Goal: Task Accomplishment & Management: Complete application form

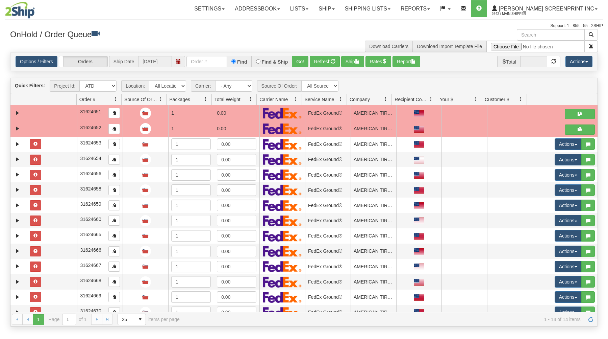
select select "ATD"
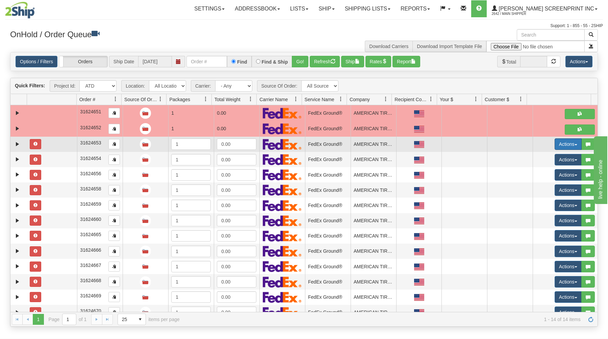
click at [571, 142] on button "Actions" at bounding box center [568, 143] width 27 height 11
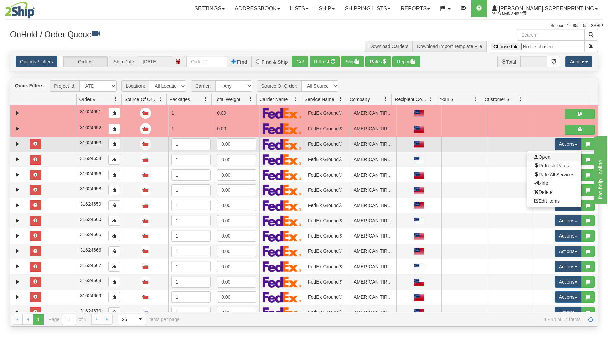
click at [551, 158] on link "Open" at bounding box center [555, 156] width 54 height 9
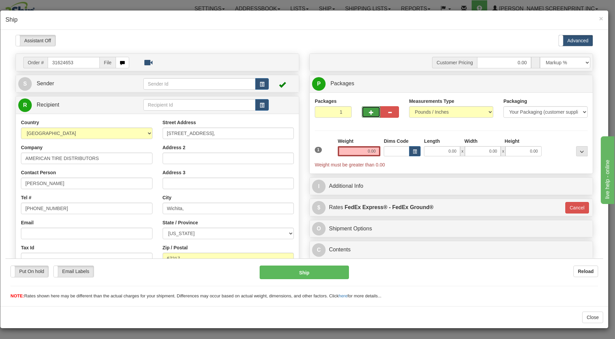
click at [370, 110] on button "button" at bounding box center [371, 111] width 19 height 11
type input "2"
click at [260, 82] on span "button" at bounding box center [262, 84] width 5 height 4
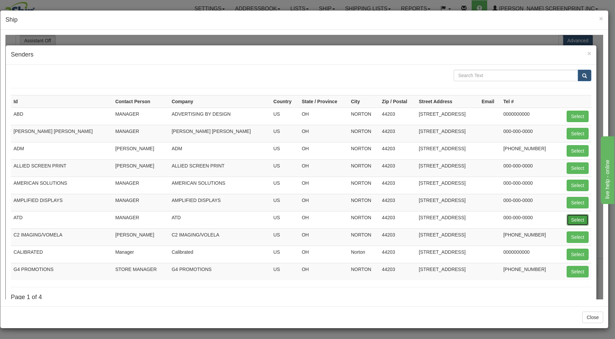
click at [574, 218] on button "Select" at bounding box center [578, 219] width 22 height 11
type input "ATD"
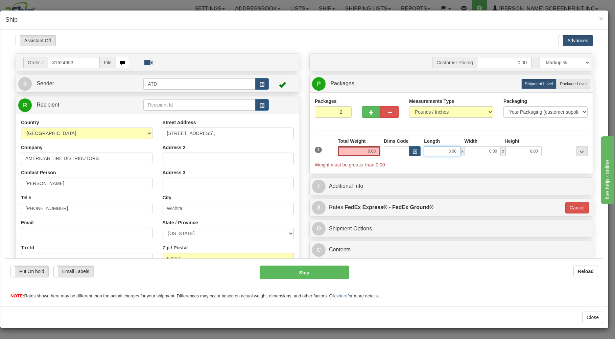
click at [430, 151] on input "0.00" at bounding box center [442, 151] width 36 height 10
type input "26.00"
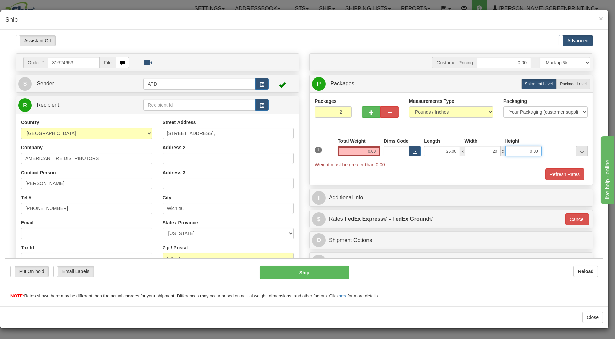
type input "20.00"
type input "1.00"
click at [521, 150] on input "1.00" at bounding box center [523, 151] width 36 height 10
type input "11.00"
drag, startPoint x: 568, startPoint y: 85, endPoint x: 533, endPoint y: 125, distance: 53.2
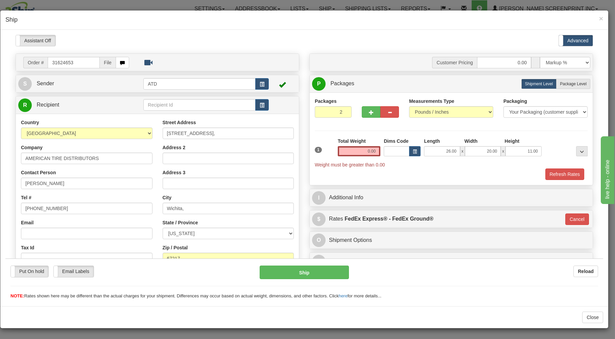
click at [567, 86] on span "Package Level" at bounding box center [573, 83] width 27 height 5
radio input "true"
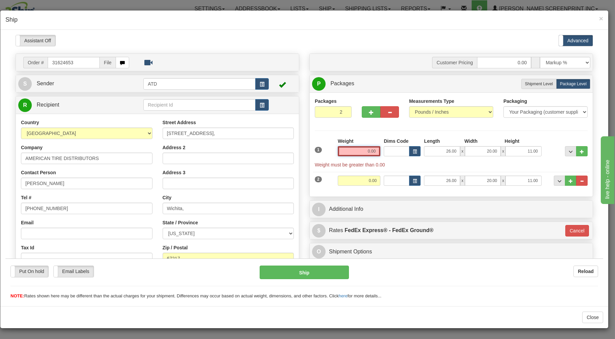
click at [359, 153] on input "0.00" at bounding box center [359, 151] width 43 height 10
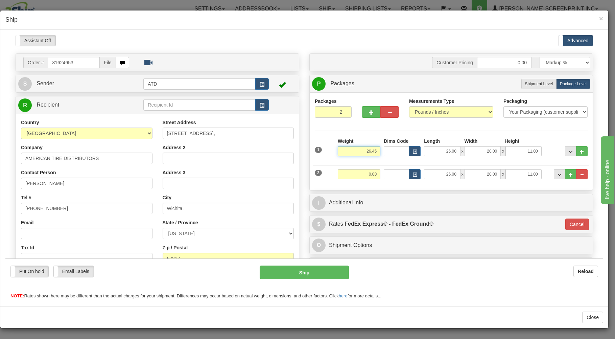
type input "26.45"
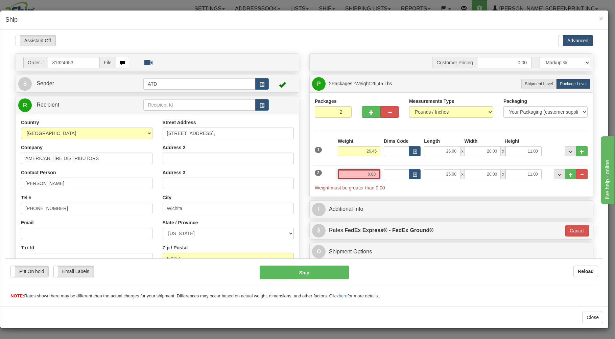
click at [351, 176] on input "0.00" at bounding box center [359, 174] width 43 height 10
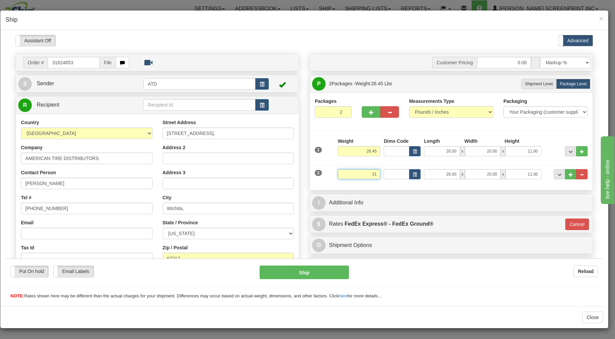
type input "31"
type input "92"
type input "31.00"
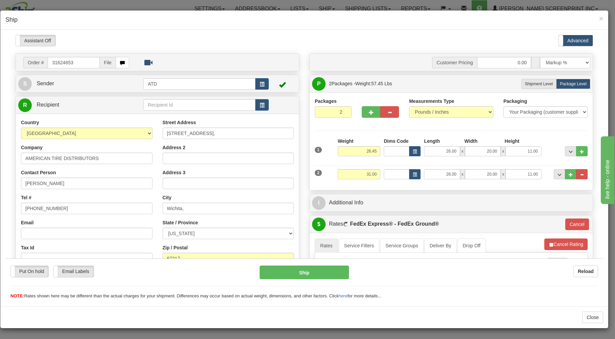
click at [354, 185] on div "Packages 2 2 Measurements Type" at bounding box center [451, 141] width 283 height 98
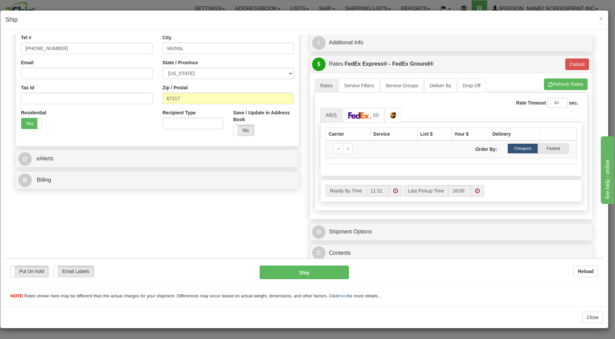
scroll to position [163, 0]
click at [379, 249] on link "C Contents" at bounding box center [451, 252] width 278 height 14
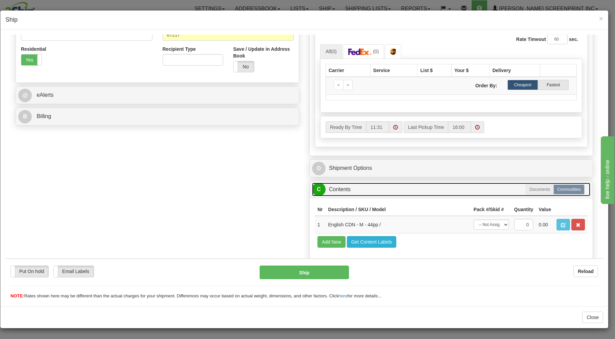
scroll to position [238, 0]
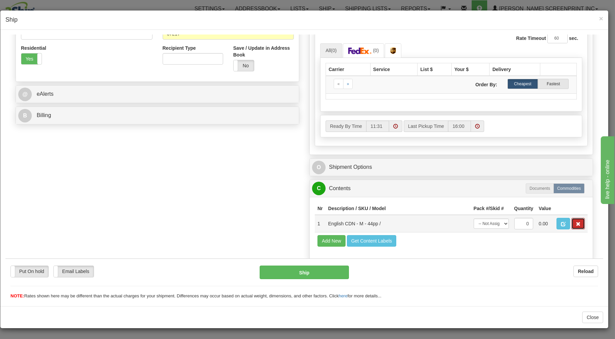
click at [576, 221] on span "button" at bounding box center [578, 223] width 5 height 4
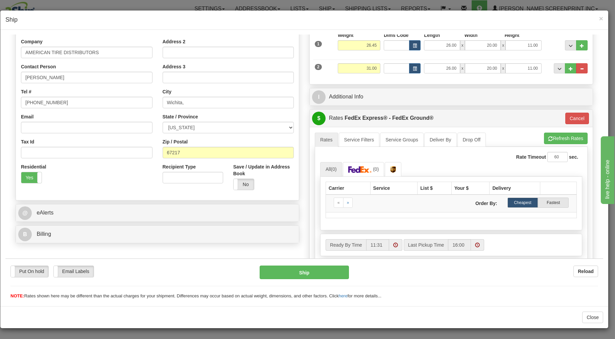
scroll to position [101, 0]
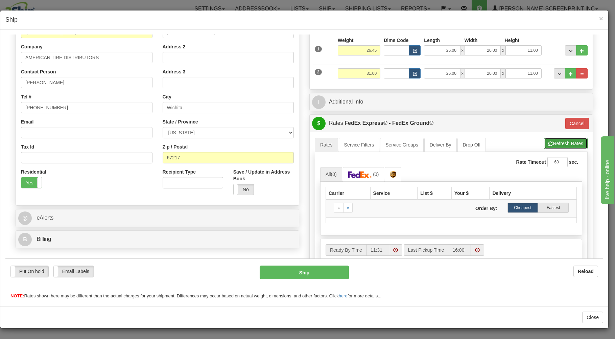
click at [550, 142] on button "Refresh Rates" at bounding box center [566, 142] width 44 height 11
type input "92"
click at [359, 176] on img at bounding box center [360, 174] width 24 height 7
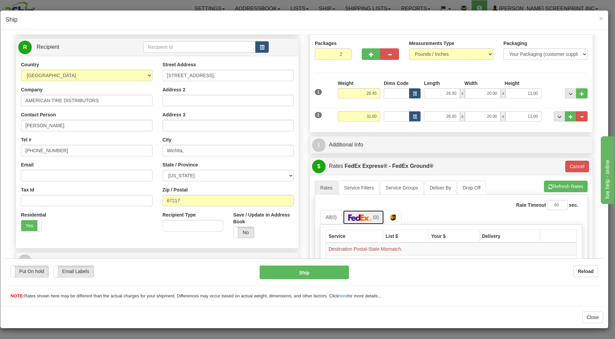
scroll to position [28, 0]
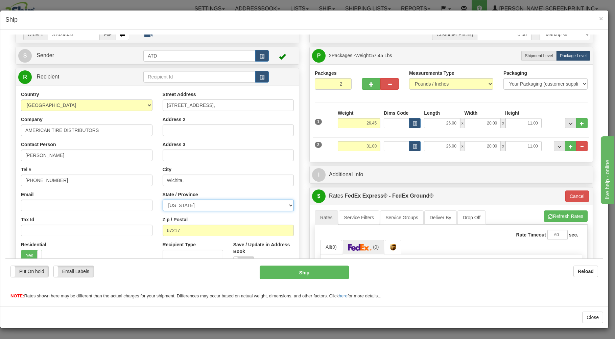
click at [163, 199] on select "ALABAMA ALASKA ARIZONA ARKANSAS Armed Forces America Armed Forces Europe Armed …" at bounding box center [228, 204] width 131 height 11
select select "KS"
click option "KANSAS" at bounding box center [5, 34] width 0 height 0
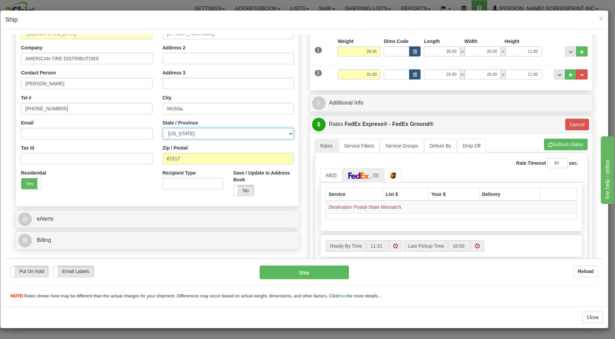
scroll to position [101, 0]
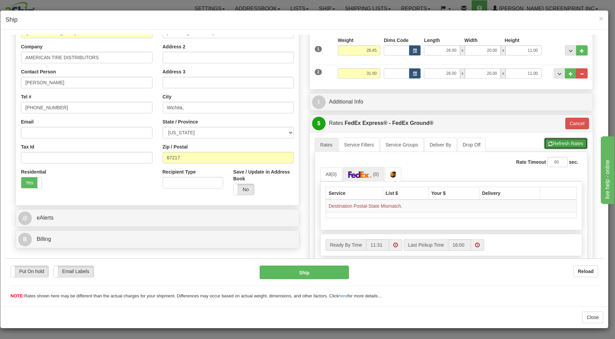
click at [548, 142] on span "button" at bounding box center [550, 143] width 5 height 4
type input "92"
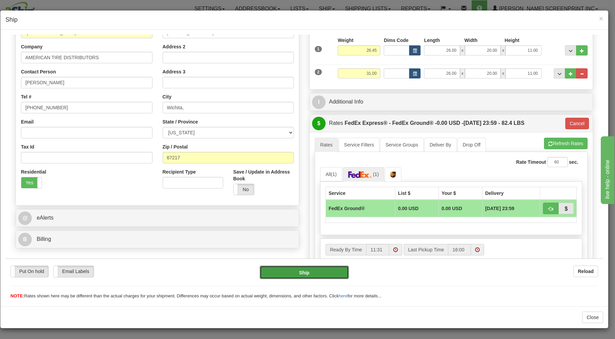
click at [314, 267] on button "Ship" at bounding box center [305, 272] width 90 height 14
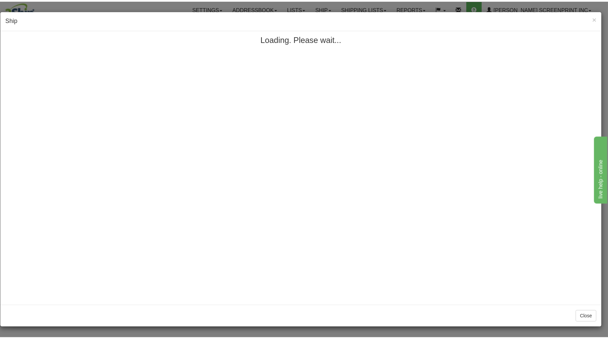
scroll to position [0, 0]
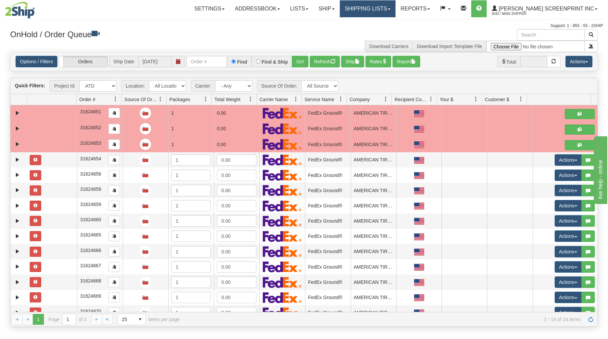
click at [394, 9] on link "Shipping lists" at bounding box center [368, 8] width 56 height 17
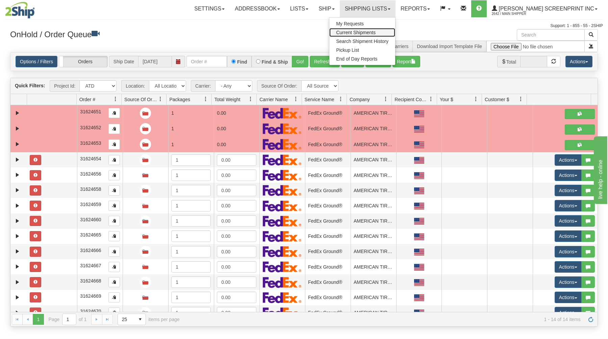
click at [376, 31] on span "Current Shipments" at bounding box center [356, 32] width 40 height 5
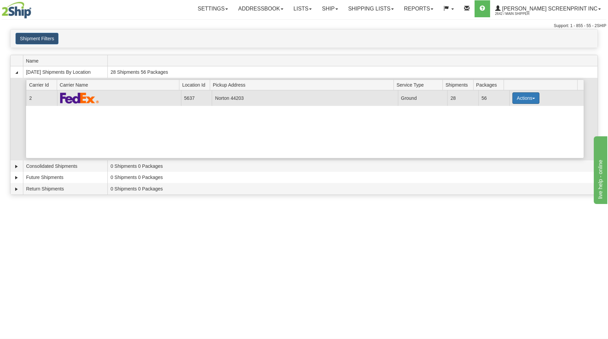
click at [526, 97] on button "Actions" at bounding box center [526, 97] width 27 height 11
click at [515, 111] on link "Details" at bounding box center [512, 110] width 54 height 9
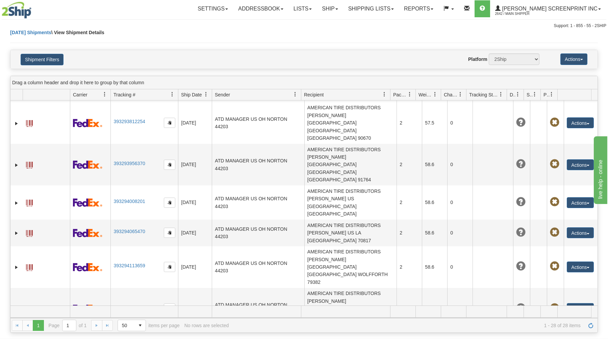
scroll to position [393, 0]
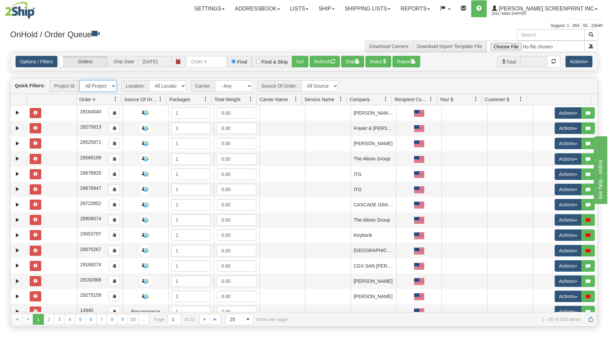
click at [79, 80] on select "All Projects ATD Imagine ShipRequests 01.22.2024 ShipRequests 01.31.2025 ShipRe…" at bounding box center [97, 85] width 37 height 11
select select "ATD"
click option "ATD" at bounding box center [0, 0] width 0 height 0
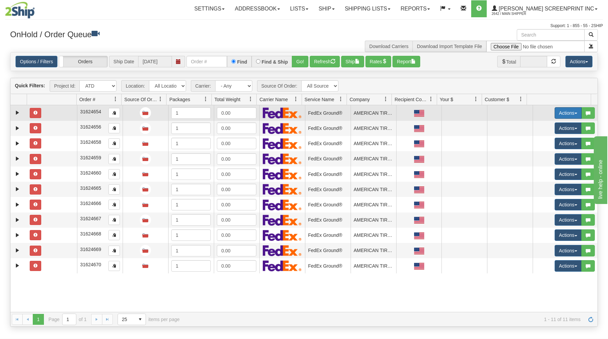
click at [565, 111] on button "Actions" at bounding box center [568, 112] width 27 height 11
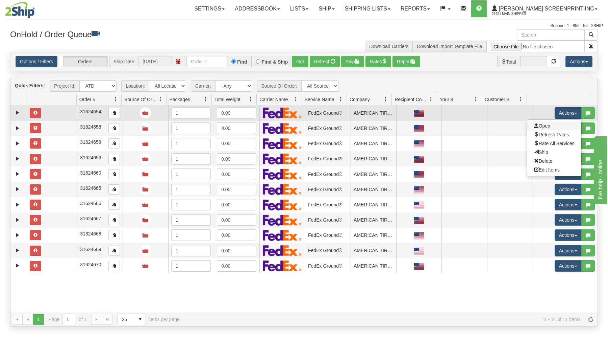
click at [548, 127] on link "Open" at bounding box center [555, 125] width 54 height 9
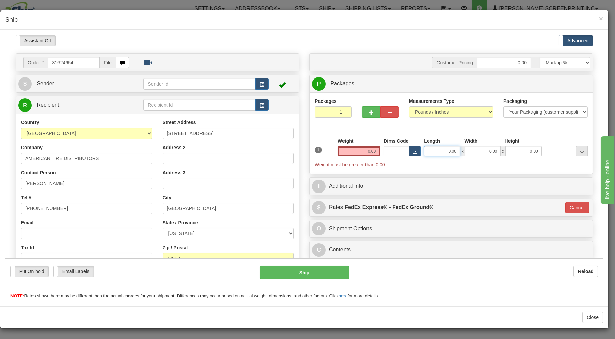
click at [439, 151] on input "0.00" at bounding box center [442, 151] width 36 height 10
type input "26.00"
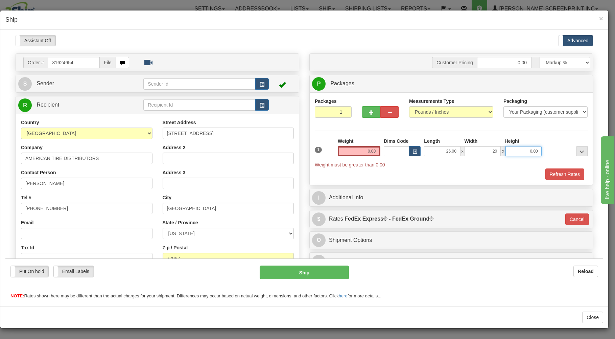
type input "20.00"
type input "11.00"
click at [364, 113] on button "button" at bounding box center [371, 111] width 19 height 11
type input "2"
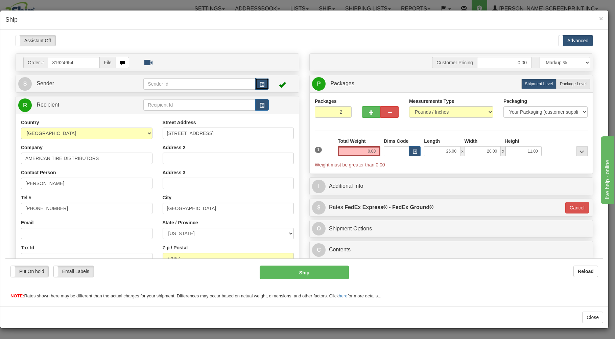
click at [255, 83] on button "button" at bounding box center [262, 83] width 14 height 11
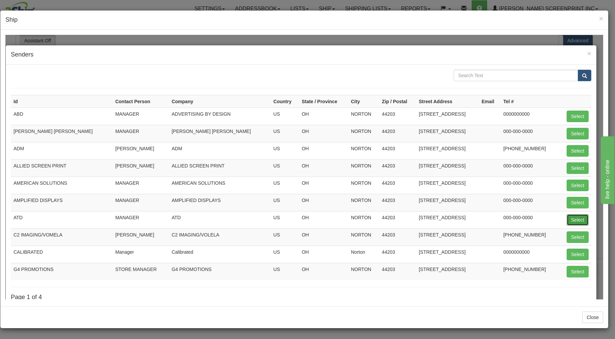
click at [567, 217] on button "Select" at bounding box center [578, 219] width 22 height 11
type input "ATD"
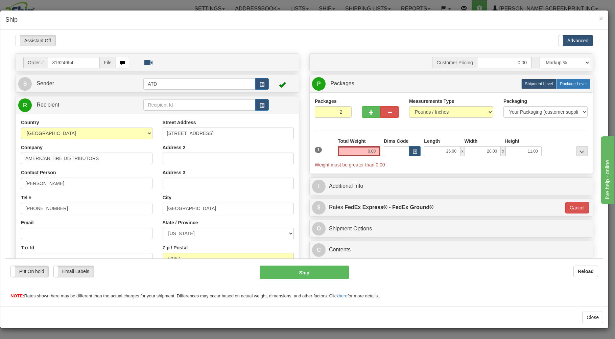
click at [560, 83] on span "Package Level" at bounding box center [573, 83] width 27 height 5
radio input "true"
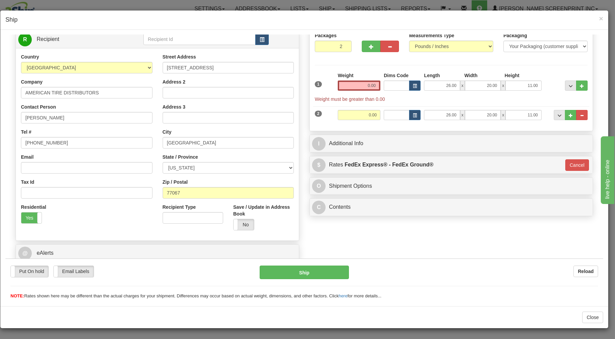
scroll to position [89, 0]
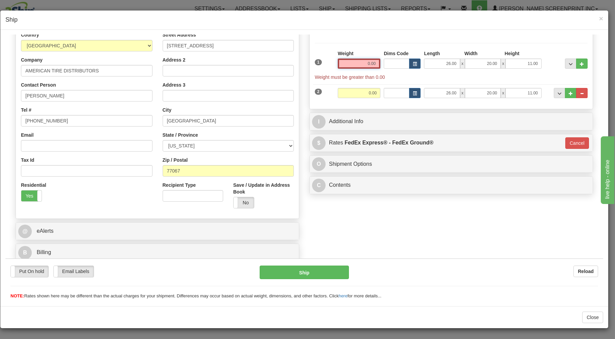
click at [355, 62] on input "0.00" at bounding box center [359, 63] width 43 height 10
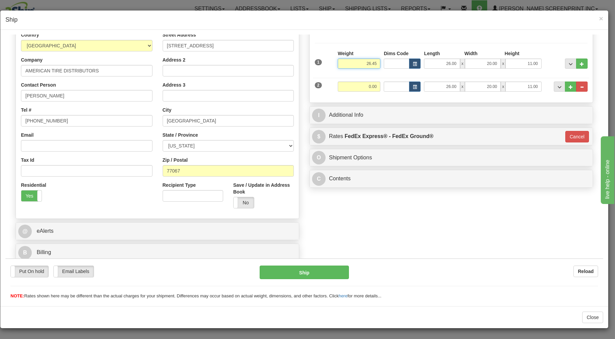
type input "26.45"
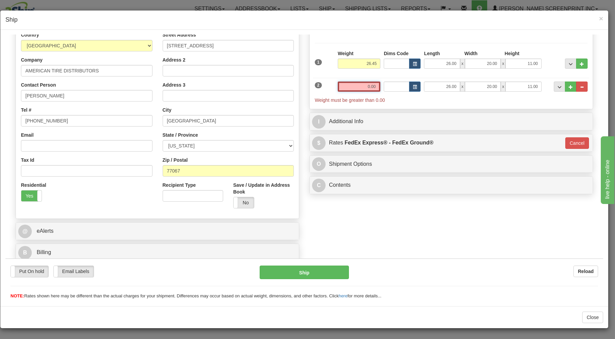
click at [356, 86] on input "0.00" at bounding box center [359, 86] width 43 height 10
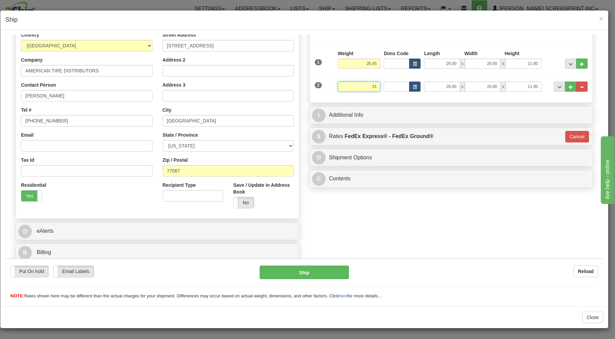
type input "31"
type input "92"
type input "31.00"
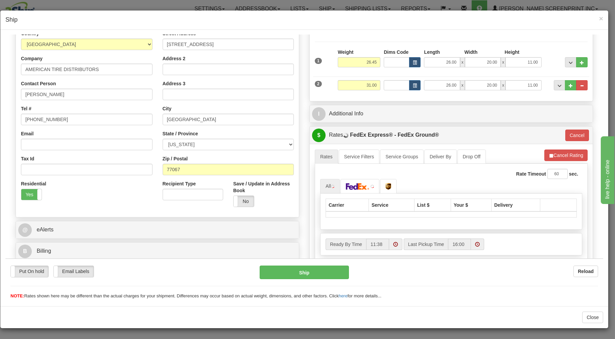
click at [372, 96] on div "Packaging Your Packaging (customer supplied) Envelope (carrier supplied) Pack (…" at bounding box center [462, 95] width 253 height 0
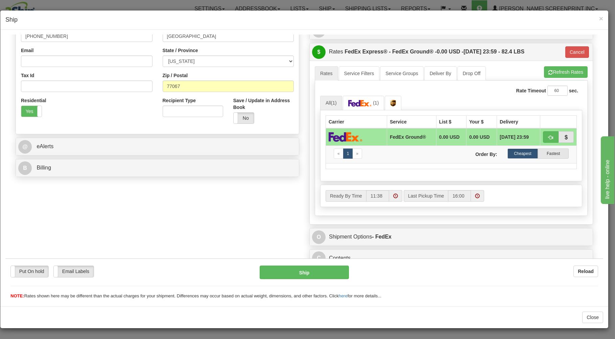
scroll to position [180, 0]
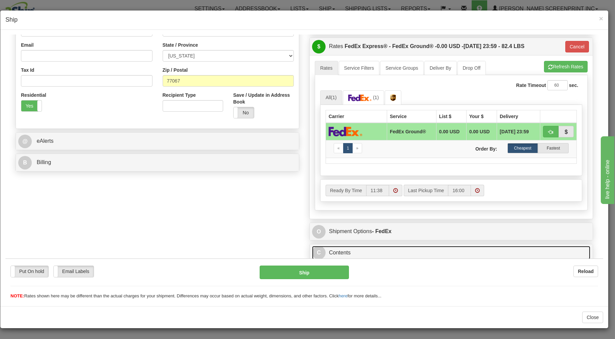
click at [399, 249] on link "C Contents" at bounding box center [451, 252] width 278 height 14
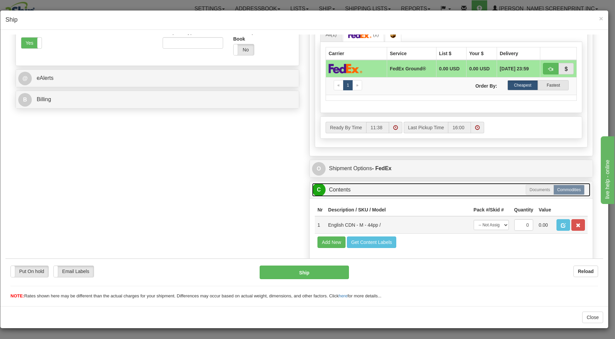
scroll to position [256, 0]
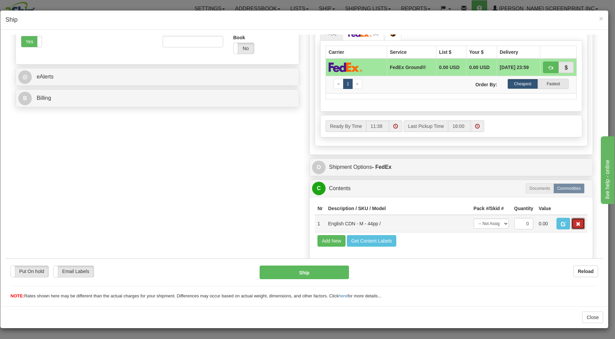
click at [576, 221] on span "button" at bounding box center [578, 223] width 5 height 4
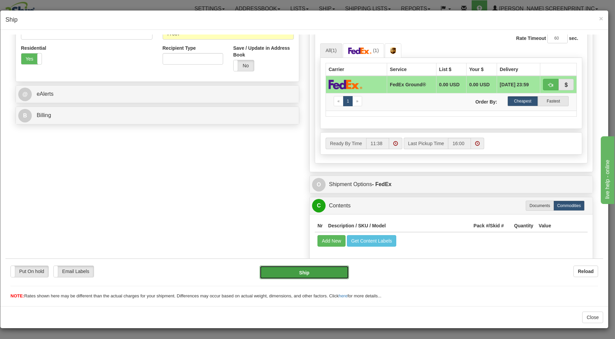
click at [333, 271] on button "Ship" at bounding box center [305, 272] width 90 height 14
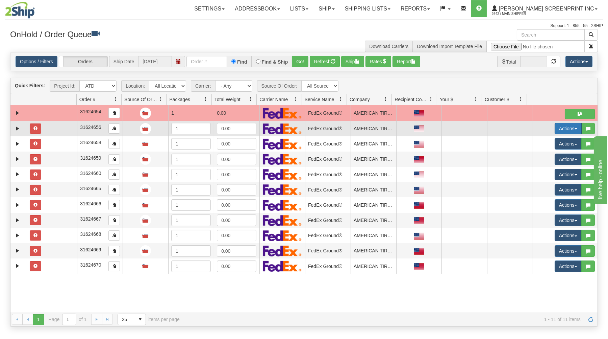
click at [570, 123] on button "Actions" at bounding box center [568, 128] width 27 height 11
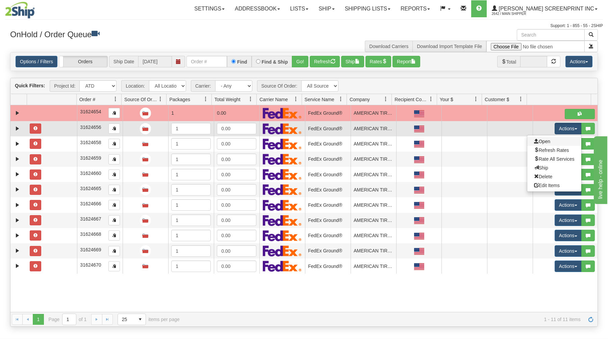
click at [545, 142] on link "Open" at bounding box center [555, 141] width 54 height 9
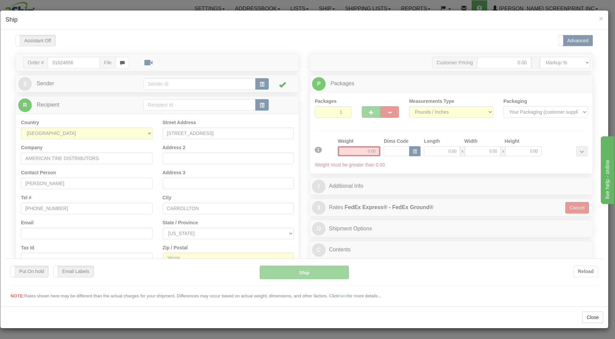
scroll to position [0, 0]
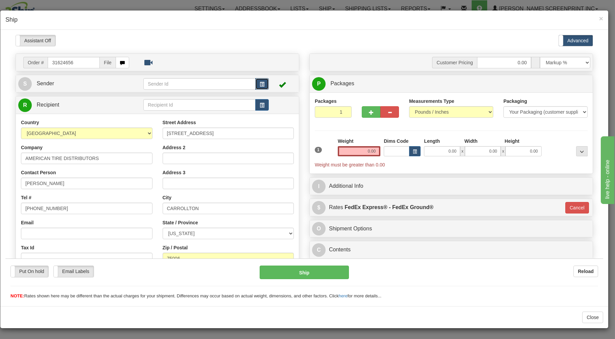
click at [257, 80] on button "button" at bounding box center [262, 83] width 14 height 11
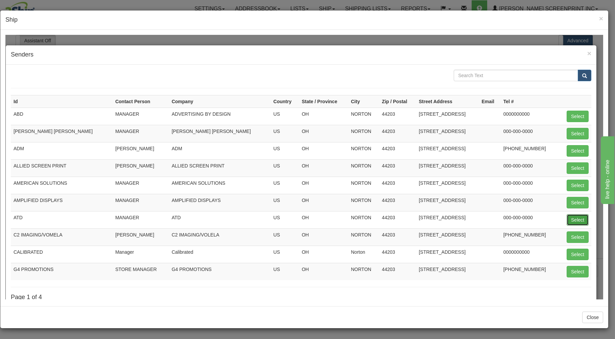
click at [570, 218] on button "Select" at bounding box center [578, 219] width 22 height 11
type input "ATD"
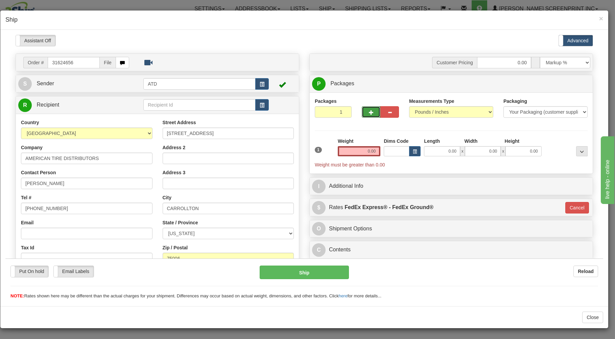
click at [369, 112] on span "button" at bounding box center [371, 112] width 5 height 4
type input "2"
click at [426, 149] on input "0.00" at bounding box center [442, 151] width 36 height 10
type input "26.00"
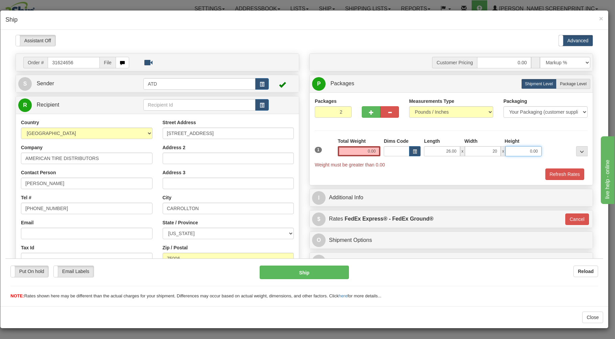
type input "20.00"
type input "11.00"
click at [573, 82] on span "Package Level" at bounding box center [573, 83] width 27 height 5
radio input "true"
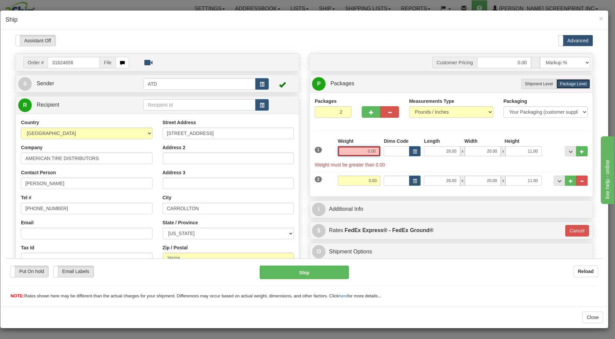
drag, startPoint x: 360, startPoint y: 152, endPoint x: 359, endPoint y: 148, distance: 3.8
click at [360, 151] on input "0.00" at bounding box center [359, 151] width 43 height 10
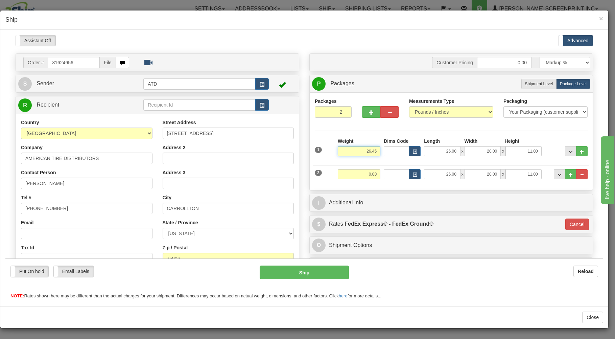
type input "26.45"
click at [360, 175] on input "0.00" at bounding box center [359, 174] width 43 height 10
type input "31"
type input "92"
type input "31.00"
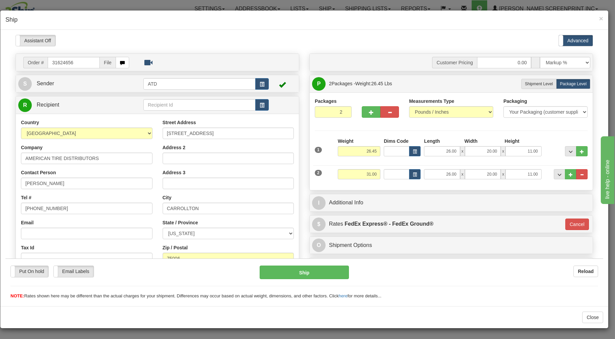
click at [368, 180] on div "Weight 31.00" at bounding box center [359, 176] width 46 height 15
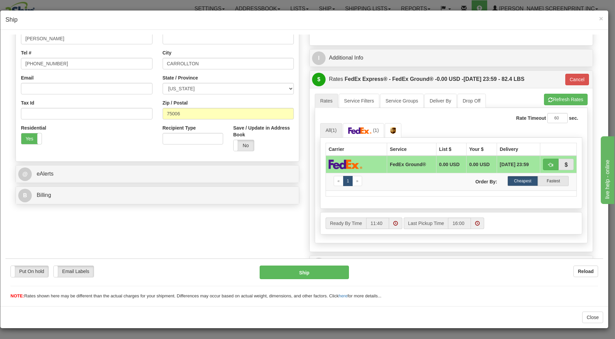
scroll to position [180, 0]
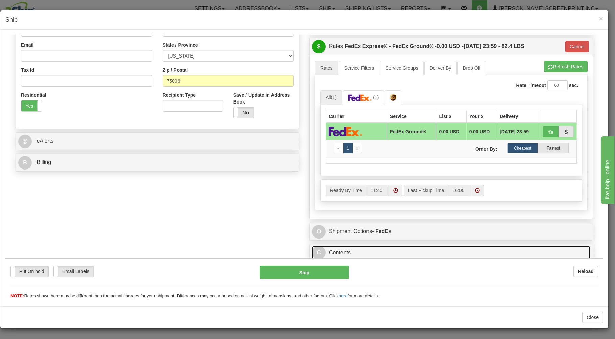
click at [389, 249] on link "C Contents" at bounding box center [451, 252] width 278 height 14
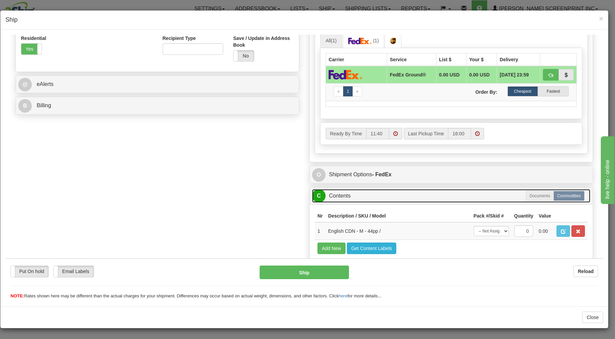
scroll to position [256, 0]
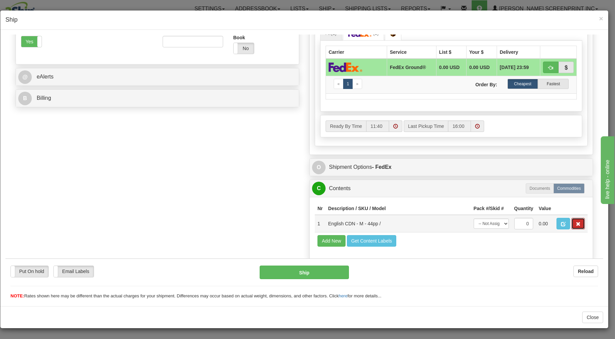
click at [576, 222] on span "button" at bounding box center [578, 223] width 5 height 4
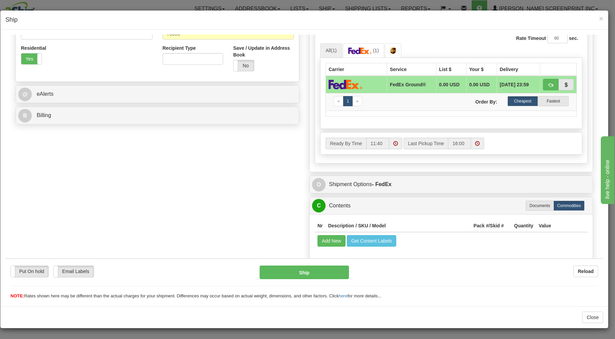
scroll to position [227, 0]
click at [543, 78] on button "button" at bounding box center [551, 83] width 16 height 11
click at [546, 79] on button "button" at bounding box center [551, 83] width 16 height 11
click at [317, 272] on button "Ship" at bounding box center [305, 272] width 90 height 14
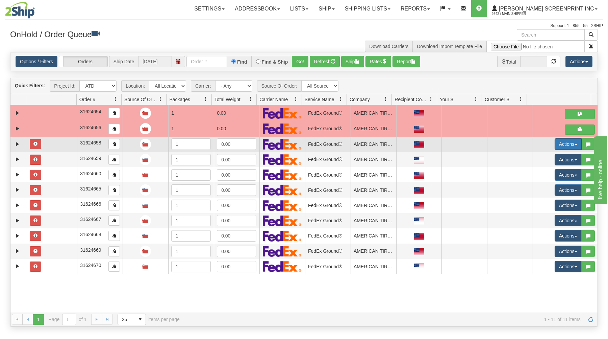
click at [555, 140] on button "Actions" at bounding box center [568, 143] width 27 height 11
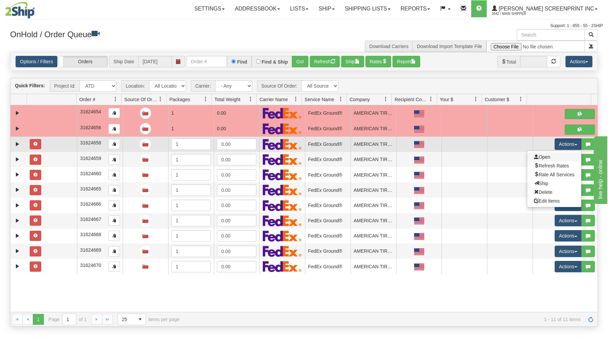
click at [545, 158] on link "Open" at bounding box center [555, 156] width 54 height 9
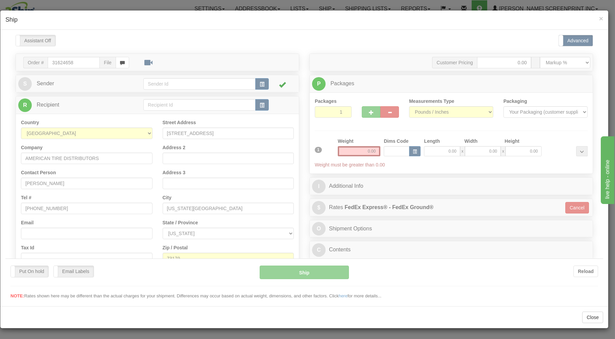
scroll to position [0, 0]
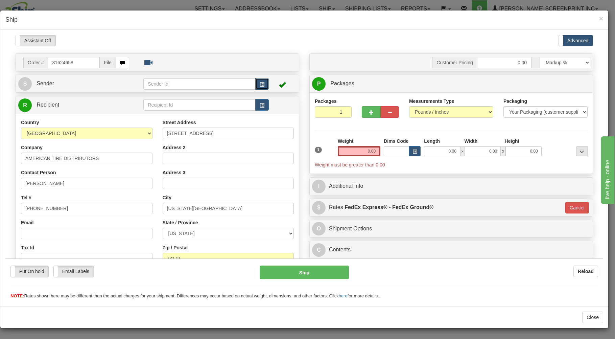
click at [260, 82] on span "button" at bounding box center [262, 84] width 5 height 4
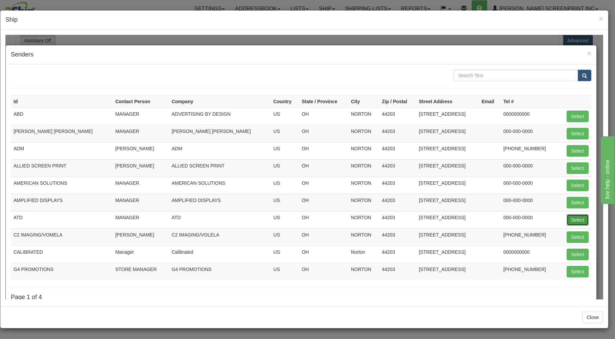
click at [568, 219] on button "Select" at bounding box center [578, 219] width 22 height 11
type input "ATD"
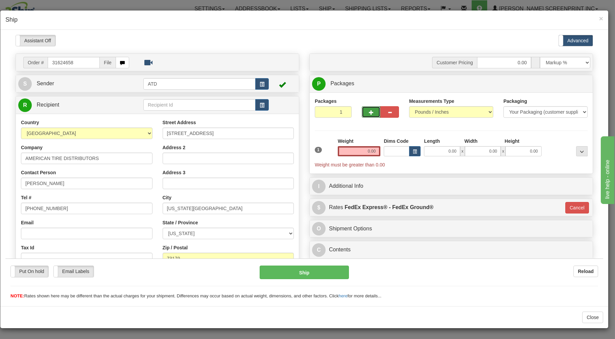
click at [369, 113] on span "button" at bounding box center [371, 112] width 5 height 4
type input "2"
click at [436, 154] on input "0.00" at bounding box center [442, 151] width 36 height 10
type input "26.00"
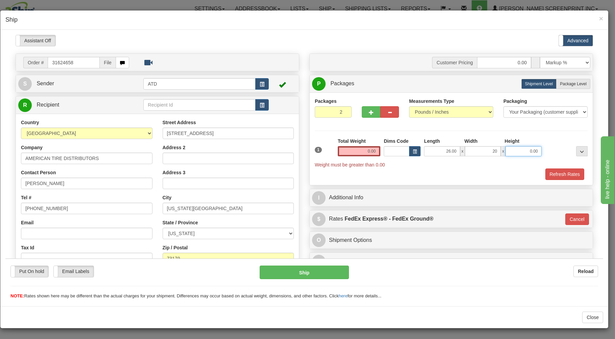
type input "20.00"
type input "11.00"
drag, startPoint x: 561, startPoint y: 82, endPoint x: 551, endPoint y: 92, distance: 14.1
click at [560, 82] on span "Package Level" at bounding box center [573, 83] width 27 height 5
radio input "true"
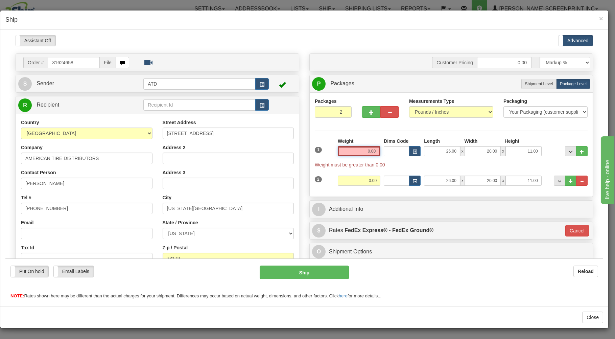
click at [356, 152] on input "0.00" at bounding box center [359, 151] width 43 height 10
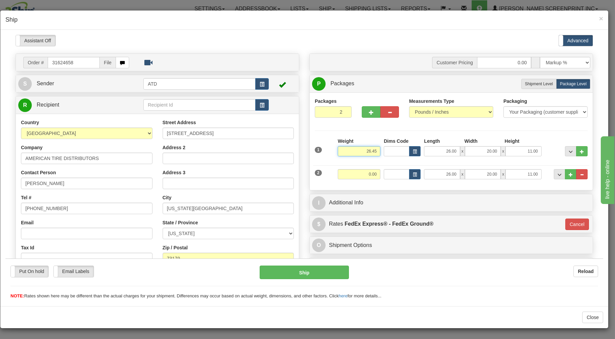
type input "26.45"
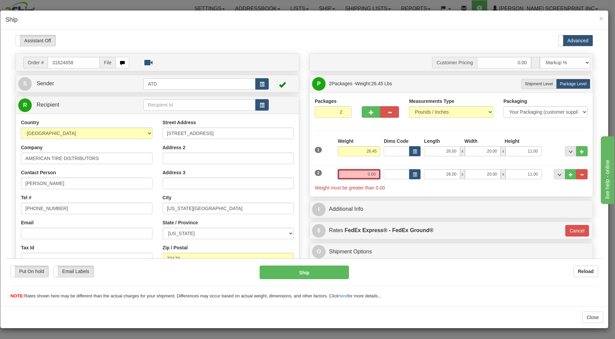
click at [344, 174] on input "0.00" at bounding box center [359, 174] width 43 height 10
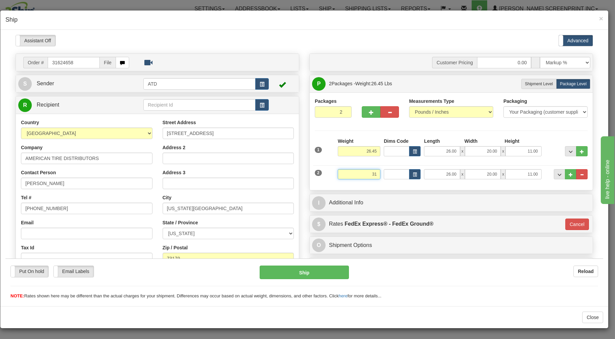
type input "31"
type input "92"
type input "31.00"
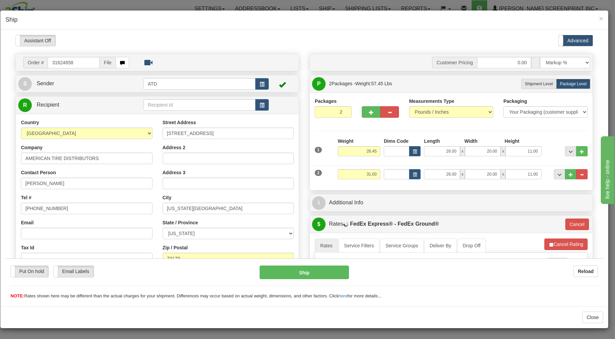
click at [344, 184] on div at bounding box center [451, 184] width 276 height 0
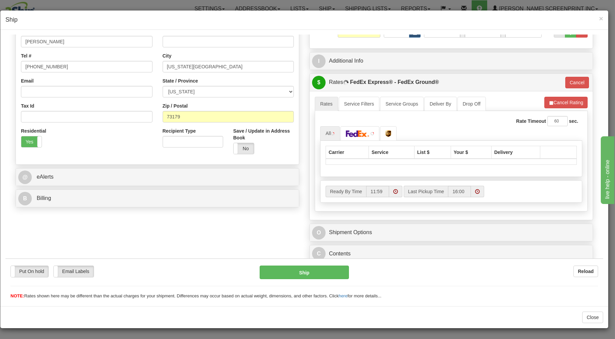
scroll to position [145, 0]
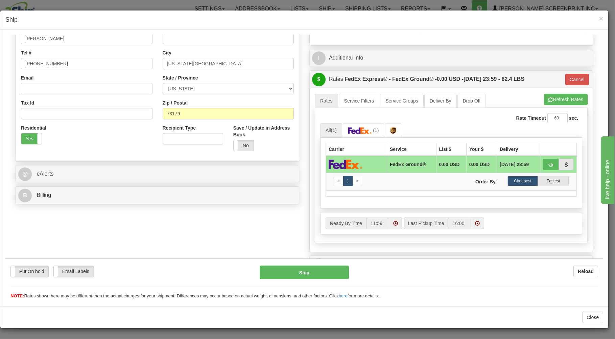
drag, startPoint x: 357, startPoint y: 246, endPoint x: 362, endPoint y: 245, distance: 5.5
click at [360, 246] on div "A change has been made which could impact your rate estimate. To ensure the est…" at bounding box center [451, 170] width 283 height 164
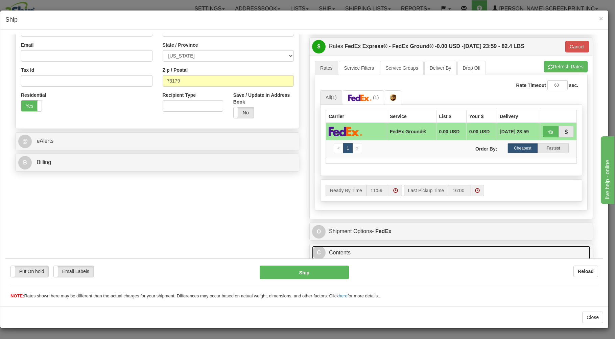
click at [380, 249] on link "C Contents" at bounding box center [451, 252] width 278 height 14
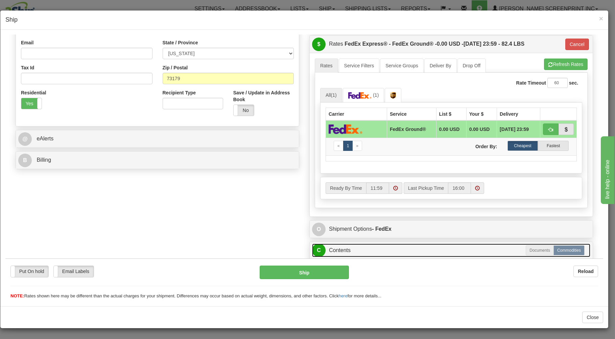
scroll to position [256, 0]
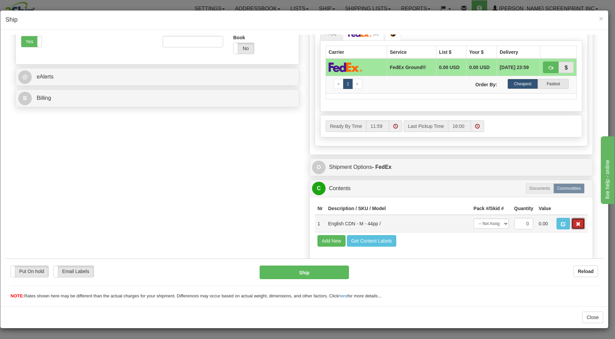
click at [576, 222] on span "button" at bounding box center [578, 223] width 5 height 4
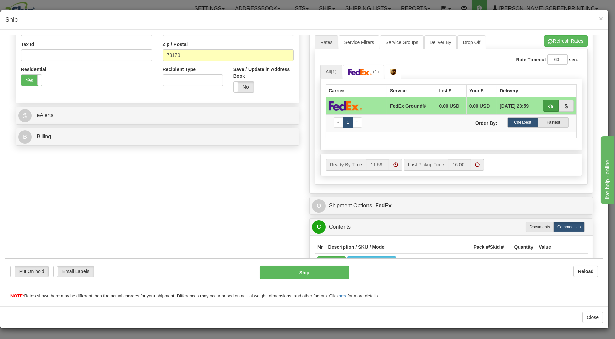
scroll to position [190, 0]
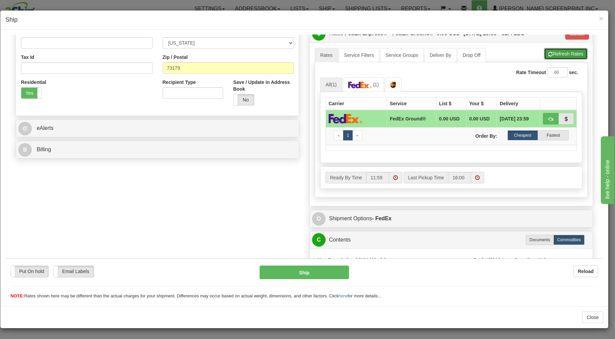
click at [561, 52] on button "Refresh Rates" at bounding box center [566, 53] width 44 height 11
type input "92"
click at [548, 116] on button "button" at bounding box center [551, 118] width 16 height 11
click at [329, 272] on button "Ship" at bounding box center [305, 272] width 90 height 14
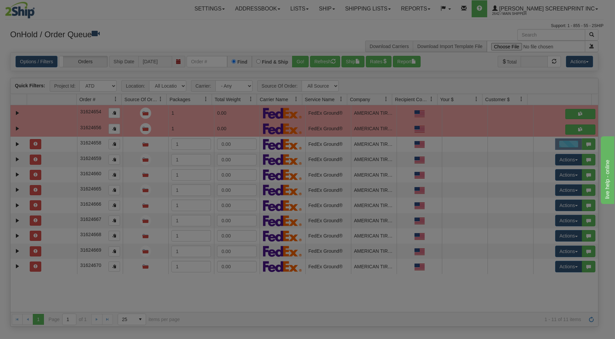
scroll to position [0, 0]
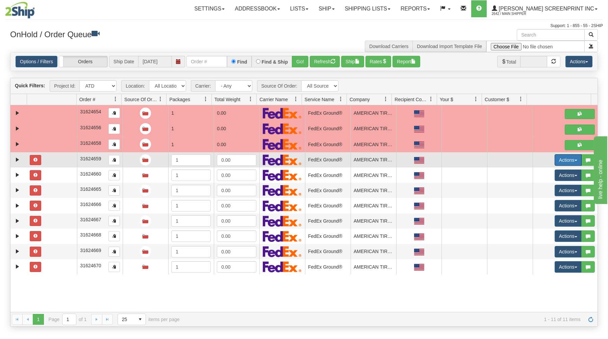
drag, startPoint x: 551, startPoint y: 156, endPoint x: 546, endPoint y: 159, distance: 5.9
click at [555, 155] on button "Actions" at bounding box center [568, 159] width 27 height 11
click at [538, 172] on span "Open" at bounding box center [542, 172] width 16 height 5
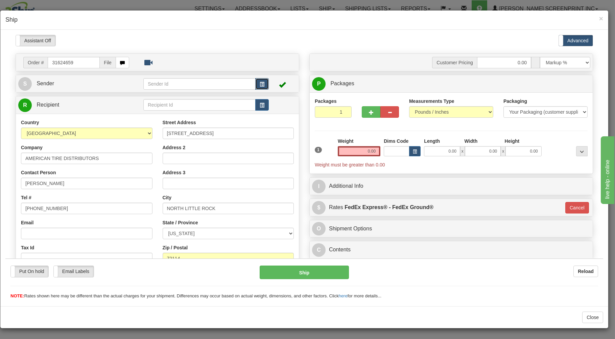
click at [256, 82] on button "button" at bounding box center [262, 83] width 14 height 11
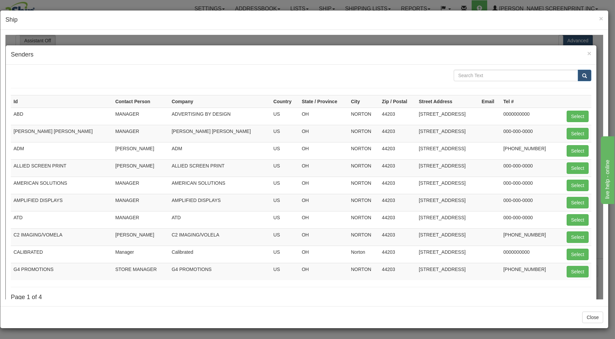
click at [570, 214] on td "Select" at bounding box center [574, 219] width 33 height 17
click at [570, 217] on button "Select" at bounding box center [578, 219] width 22 height 11
type input "ATD"
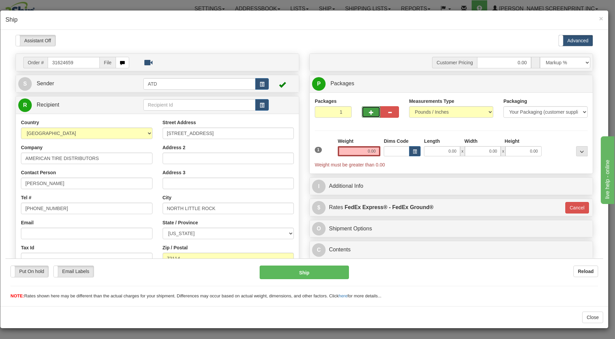
click at [365, 112] on button "button" at bounding box center [371, 111] width 19 height 11
type input "2"
click at [430, 151] on input "0.00" at bounding box center [442, 151] width 36 height 10
type input "26.00"
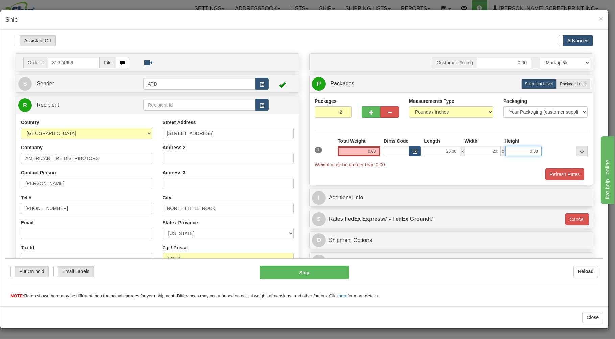
type input "20.00"
type input "11.00"
click at [573, 83] on span "Package Level" at bounding box center [573, 83] width 27 height 5
radio input "true"
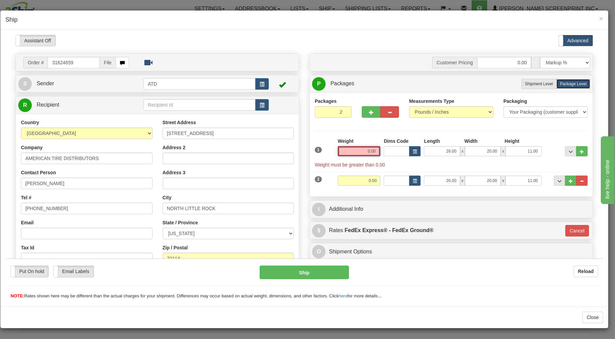
click at [354, 153] on input "0.00" at bounding box center [359, 151] width 43 height 10
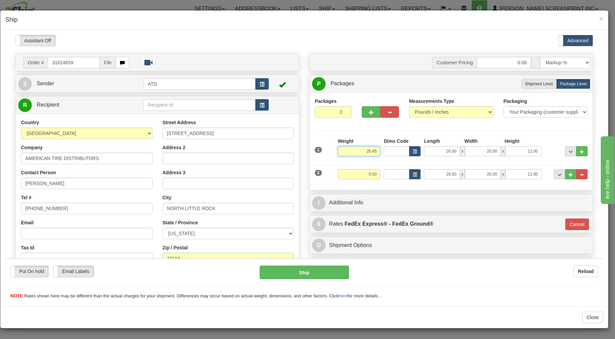
type input "26.45"
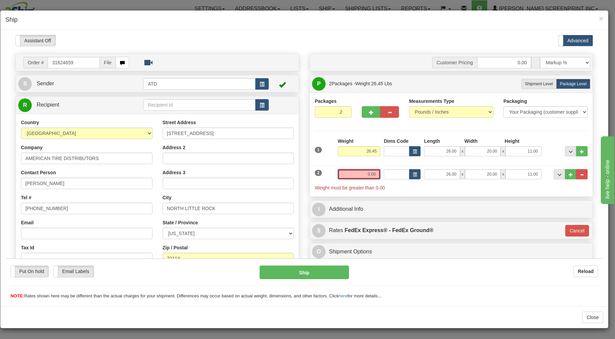
click at [350, 178] on input "0.00" at bounding box center [359, 174] width 43 height 10
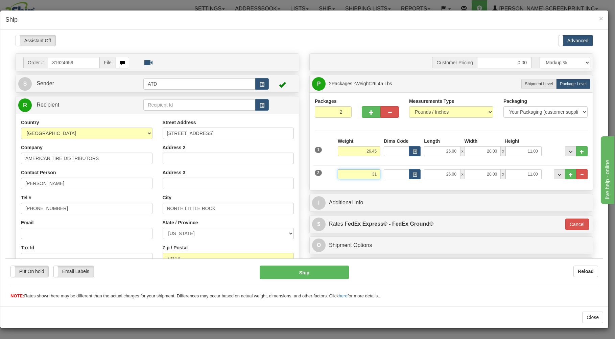
type input "31"
type input "92"
type input "31.00"
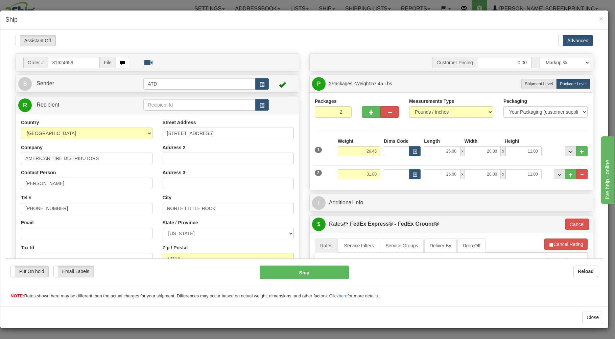
click at [386, 185] on div "Packages 2 2 Measurements Type" at bounding box center [451, 141] width 283 height 98
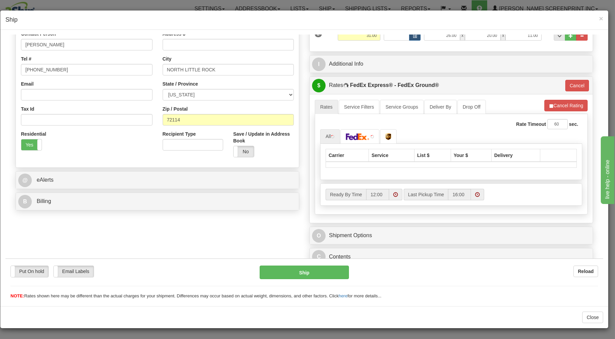
scroll to position [145, 0]
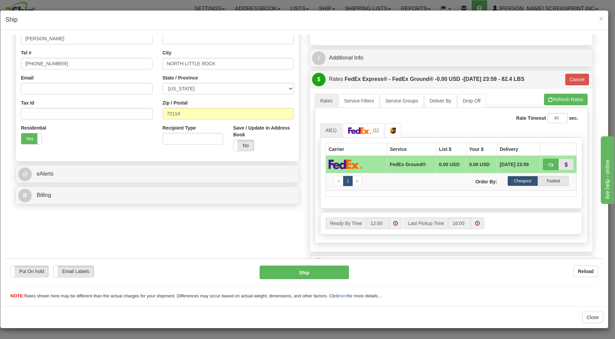
click at [391, 248] on div "A change has been made which could impact your rate estimate. To ensure the est…" at bounding box center [451, 170] width 283 height 164
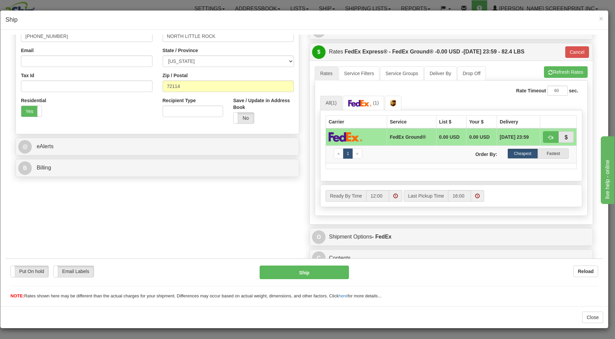
scroll to position [180, 0]
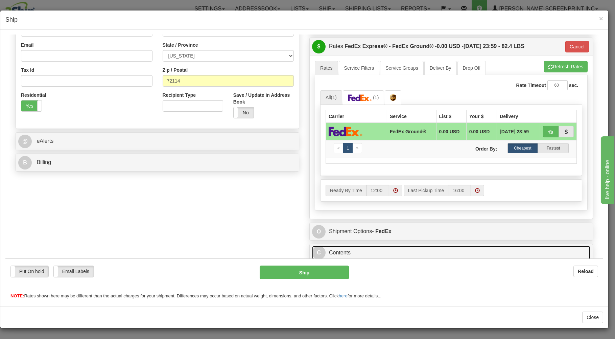
click at [384, 252] on link "C Contents" at bounding box center [451, 252] width 278 height 14
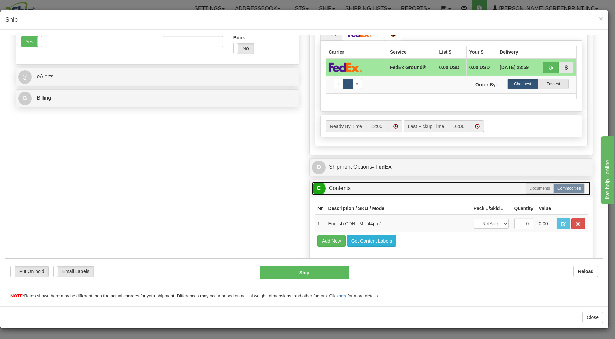
scroll to position [256, 0]
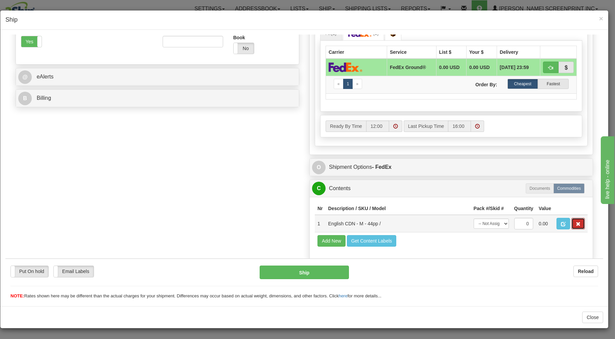
click at [576, 222] on span "button" at bounding box center [578, 223] width 5 height 4
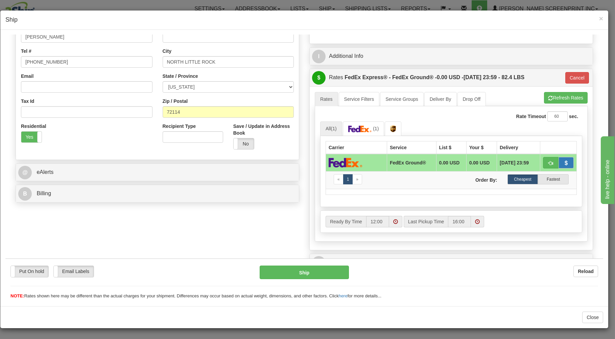
scroll to position [82, 0]
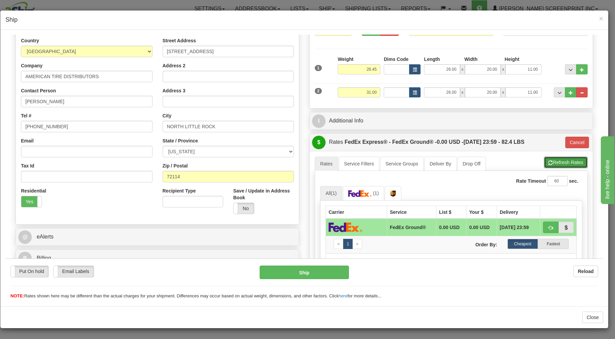
drag, startPoint x: 544, startPoint y: 159, endPoint x: 545, endPoint y: 178, distance: 18.9
click at [544, 159] on button "Refresh Rates" at bounding box center [566, 161] width 44 height 11
type input "92"
click at [543, 225] on button "button" at bounding box center [551, 226] width 16 height 11
click at [320, 269] on button "Ship" at bounding box center [305, 272] width 90 height 14
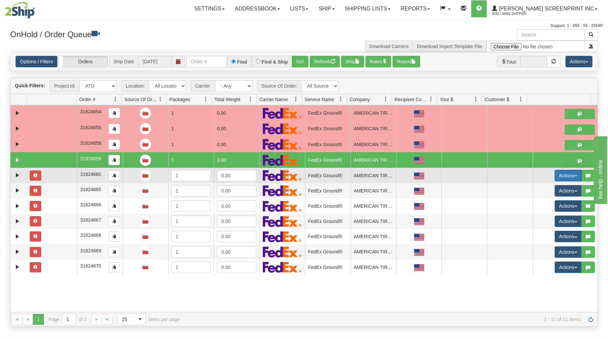
click at [555, 175] on button "Actions" at bounding box center [568, 175] width 27 height 11
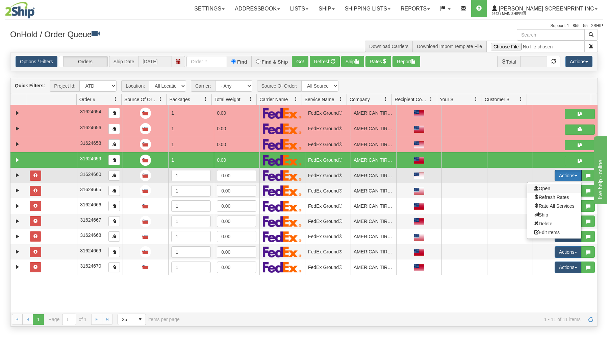
click at [537, 188] on span "Open" at bounding box center [542, 188] width 16 height 5
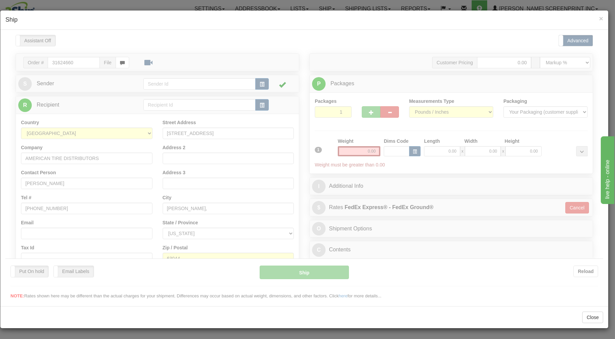
scroll to position [0, 0]
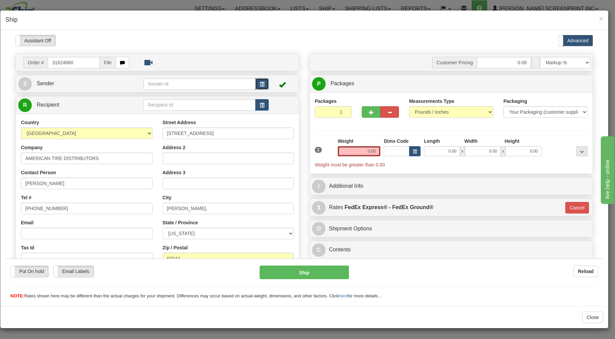
click at [261, 83] on span "button" at bounding box center [262, 84] width 5 height 4
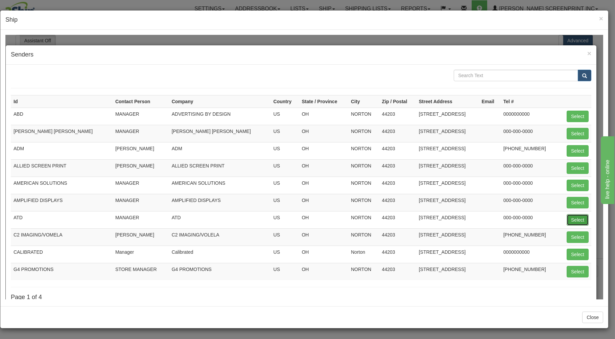
click at [572, 219] on button "Select" at bounding box center [578, 219] width 22 height 11
type input "ATD"
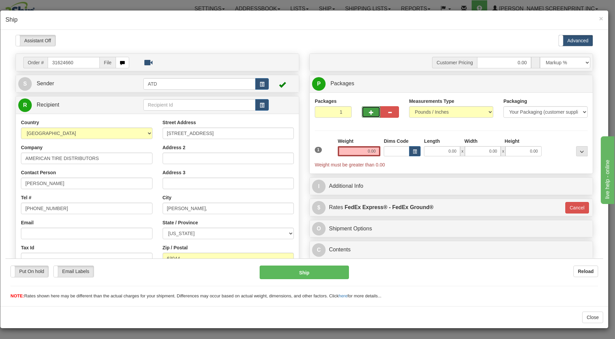
click at [364, 112] on button "button" at bounding box center [371, 111] width 19 height 11
type input "2"
click at [431, 150] on input "0.00" at bounding box center [442, 151] width 36 height 10
type input "26.00"
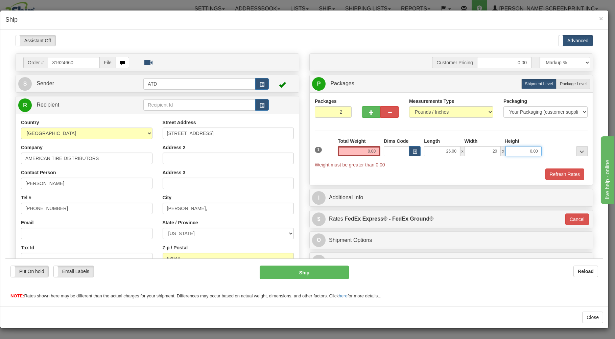
type input "20.00"
type input "11.00"
click at [560, 82] on span "Package Level" at bounding box center [573, 83] width 27 height 5
radio input "true"
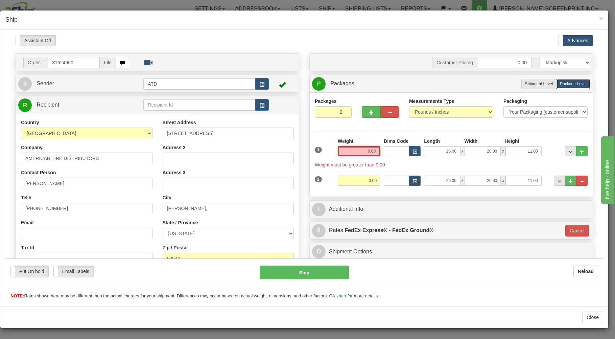
click at [356, 150] on input "0.00" at bounding box center [359, 151] width 43 height 10
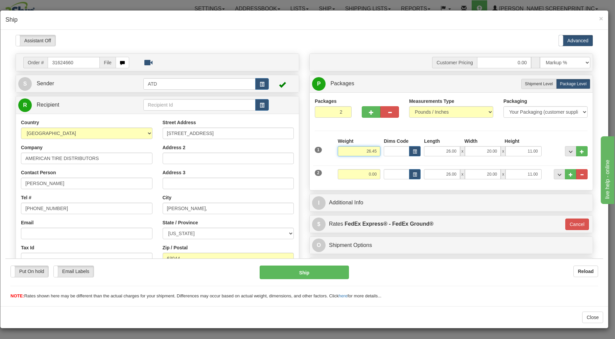
type input "26.45"
click at [351, 171] on input "0.00" at bounding box center [359, 174] width 43 height 10
type input "31"
type input "92"
type input "31.00"
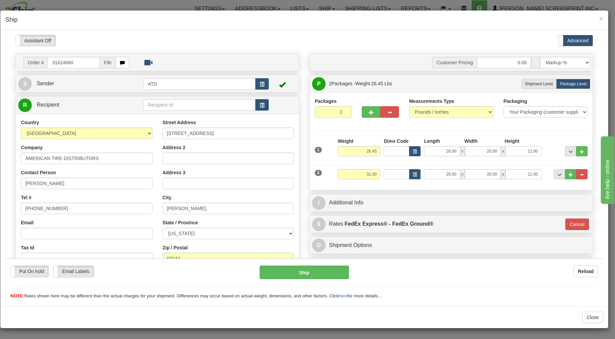
click at [387, 182] on div "2 Weight 31.00 Dims Code Length Width Height" at bounding box center [451, 173] width 276 height 23
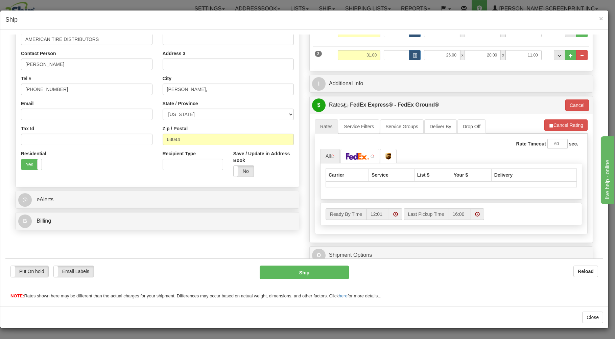
scroll to position [145, 0]
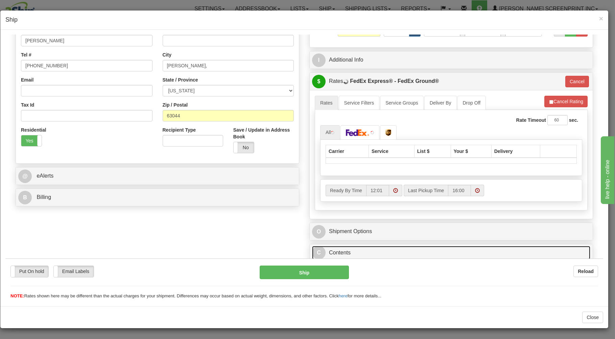
click at [380, 251] on link "C Contents" at bounding box center [451, 252] width 278 height 14
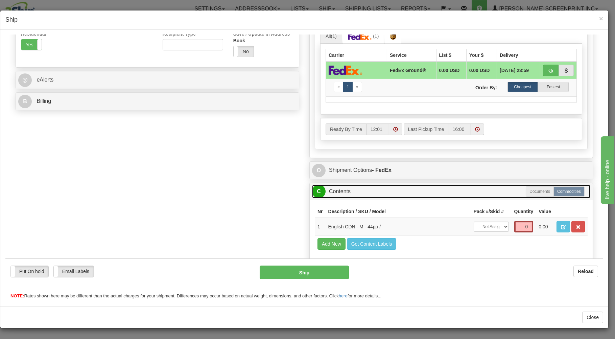
scroll to position [256, 0]
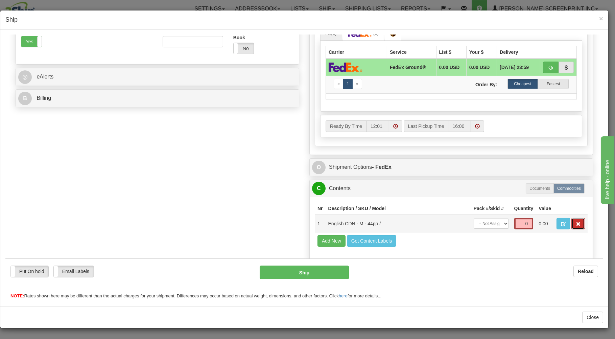
click at [575, 222] on button "button" at bounding box center [578, 222] width 14 height 11
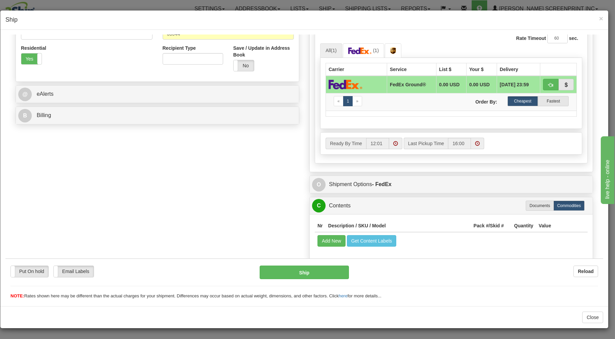
scroll to position [227, 0]
click at [328, 269] on button "Ship" at bounding box center [305, 272] width 90 height 14
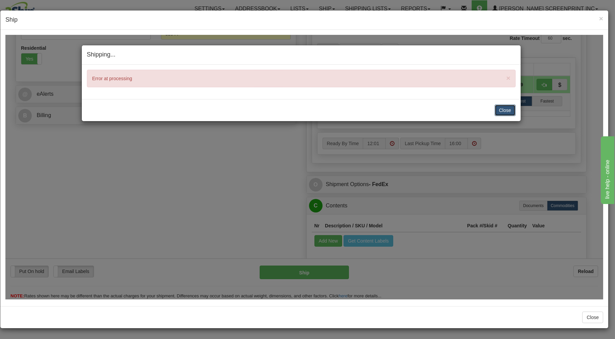
click at [501, 108] on button "Close" at bounding box center [505, 109] width 21 height 11
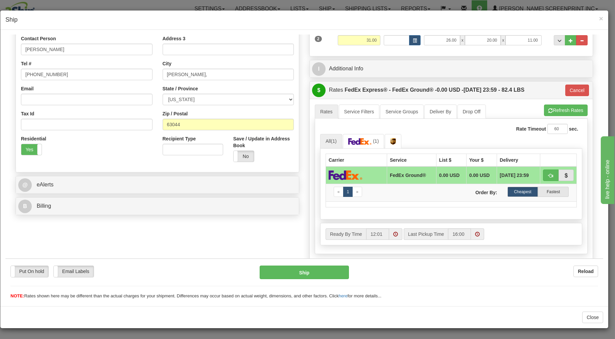
scroll to position [190, 0]
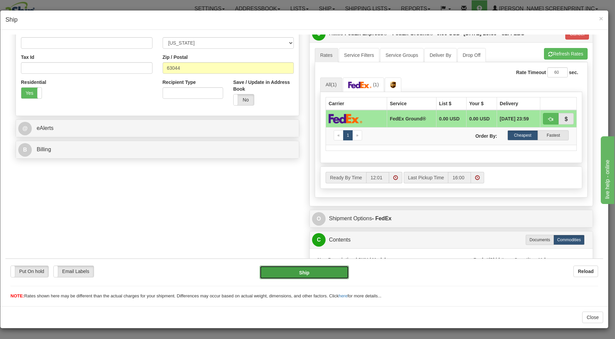
click at [294, 268] on button "Ship" at bounding box center [305, 272] width 90 height 14
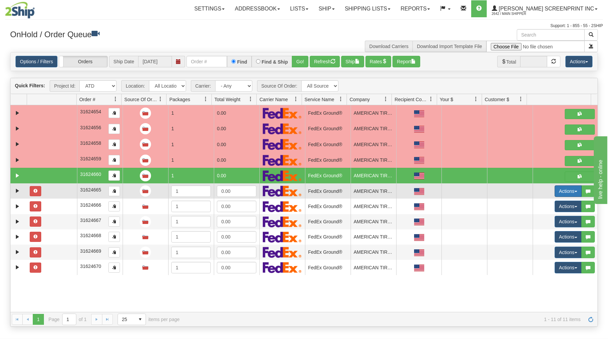
click at [564, 188] on button "Actions" at bounding box center [568, 190] width 27 height 11
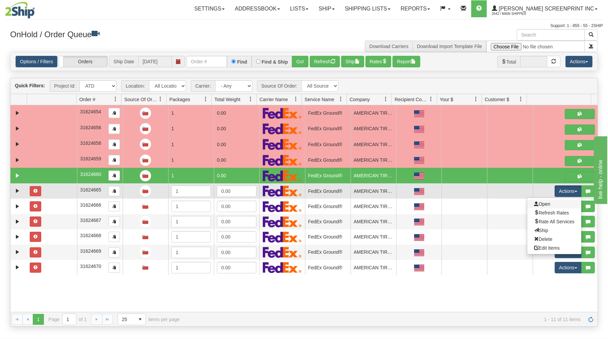
click at [545, 204] on link "Open" at bounding box center [555, 203] width 54 height 9
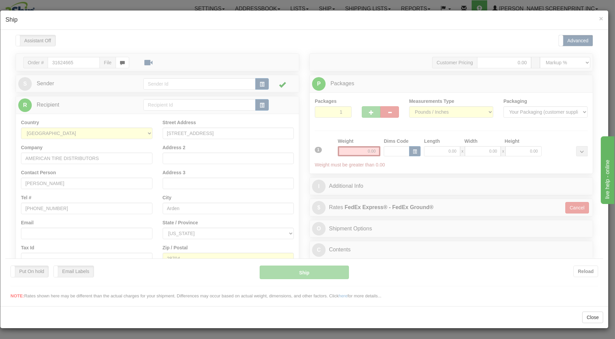
scroll to position [0, 0]
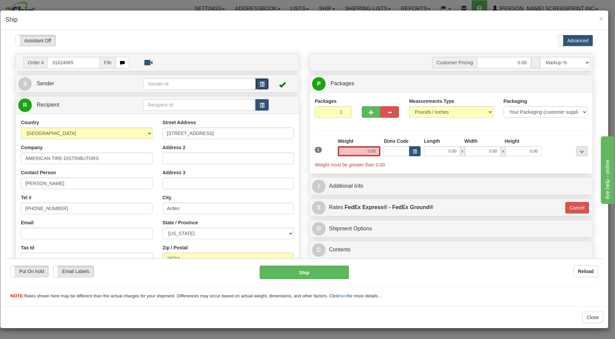
click at [260, 82] on span "button" at bounding box center [262, 84] width 5 height 4
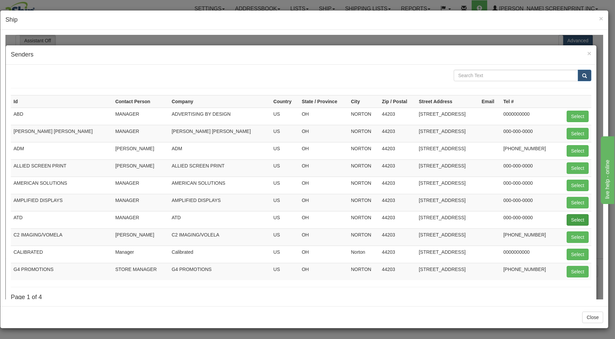
click at [577, 217] on td "Select" at bounding box center [574, 219] width 33 height 17
click at [577, 218] on button "Select" at bounding box center [578, 219] width 22 height 11
type input "ATD"
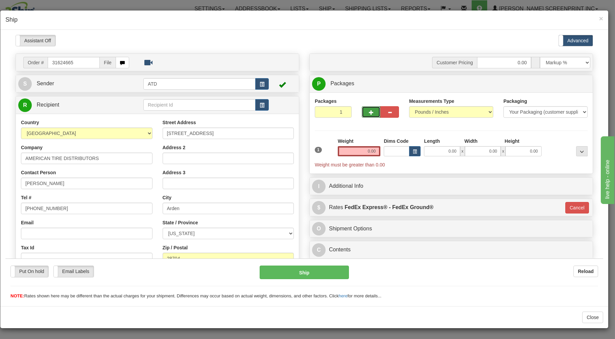
click at [369, 113] on span "button" at bounding box center [371, 112] width 5 height 4
type input "2"
drag, startPoint x: 427, startPoint y: 152, endPoint x: 414, endPoint y: 139, distance: 18.9
click at [424, 147] on input "0.00" at bounding box center [442, 151] width 36 height 10
type input "26.00"
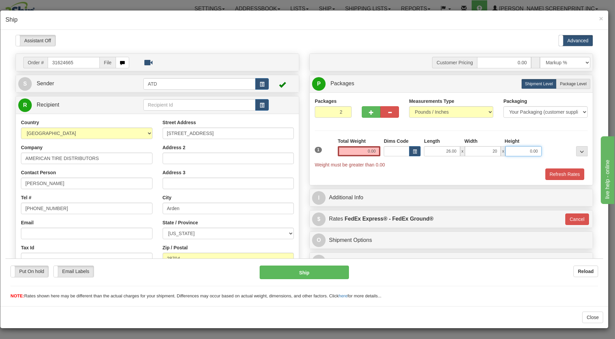
type input "20.00"
type input "11.00"
click at [560, 85] on span "Package Level" at bounding box center [573, 83] width 27 height 5
radio input "true"
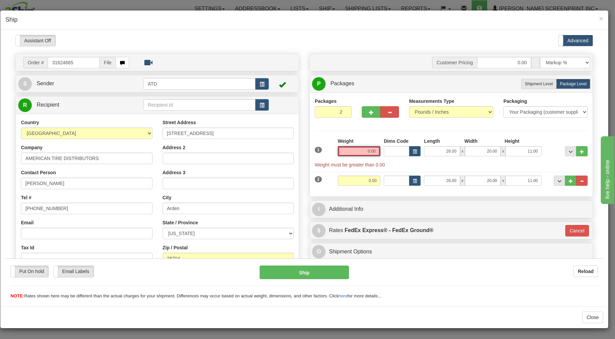
click at [352, 152] on input "0.00" at bounding box center [359, 151] width 43 height 10
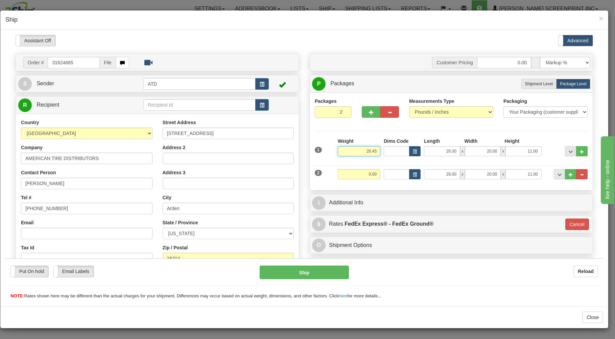
type input "26.45"
click at [342, 176] on input "0.00" at bounding box center [359, 174] width 43 height 10
type input "31"
type input "92"
type input "31.00"
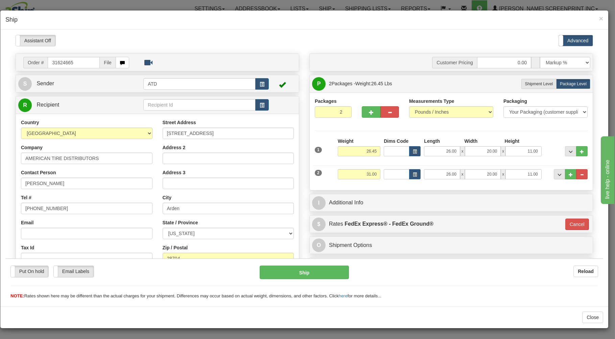
click at [383, 188] on div "Packages 2 2 Measurements Type" at bounding box center [451, 141] width 283 height 98
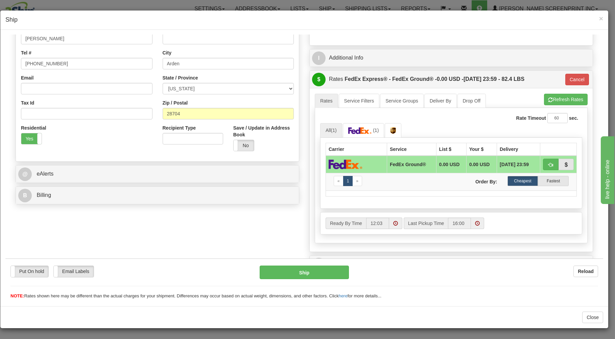
scroll to position [180, 0]
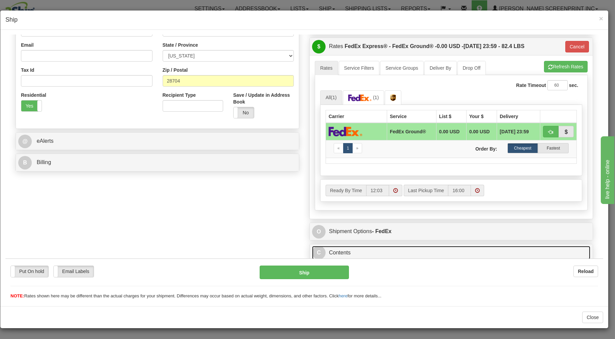
click at [375, 248] on link "C Contents" at bounding box center [451, 252] width 278 height 14
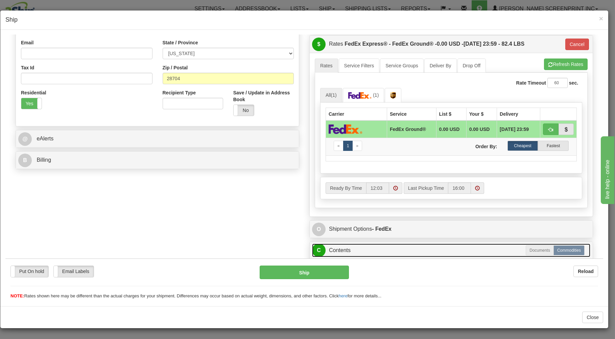
scroll to position [256, 0]
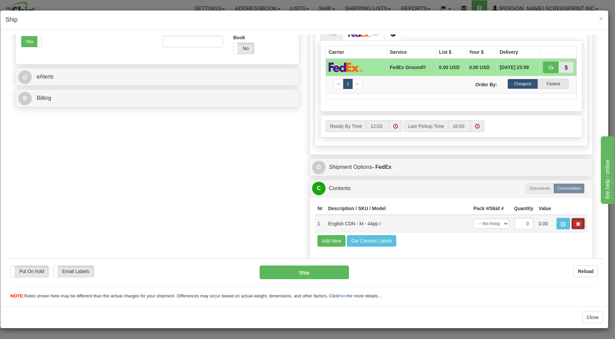
drag, startPoint x: 572, startPoint y: 219, endPoint x: 572, endPoint y: 223, distance: 3.7
click at [572, 220] on button "button" at bounding box center [578, 222] width 14 height 11
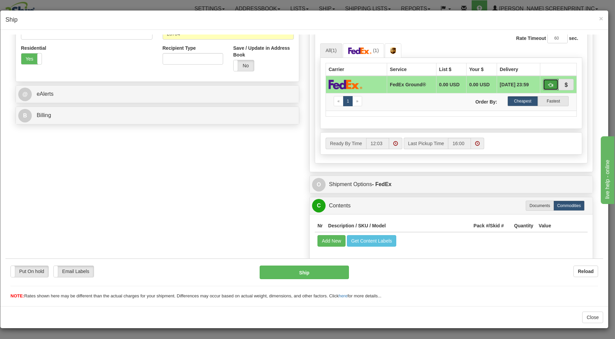
click at [543, 80] on button "button" at bounding box center [551, 83] width 16 height 11
click at [321, 270] on button "Ship" at bounding box center [305, 272] width 90 height 14
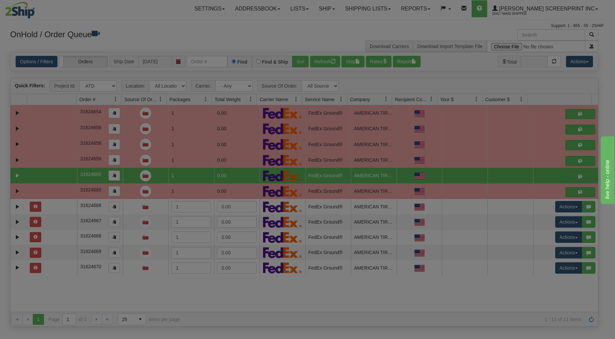
scroll to position [0, 0]
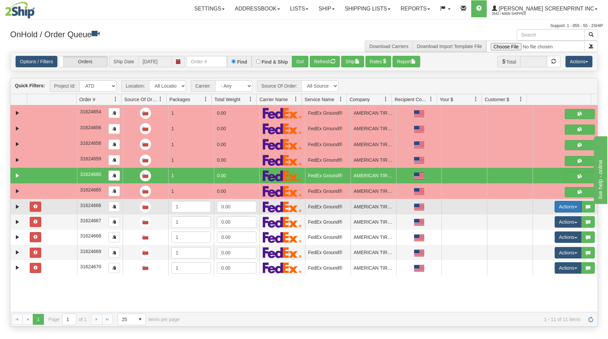
click at [560, 204] on button "Actions" at bounding box center [568, 206] width 27 height 11
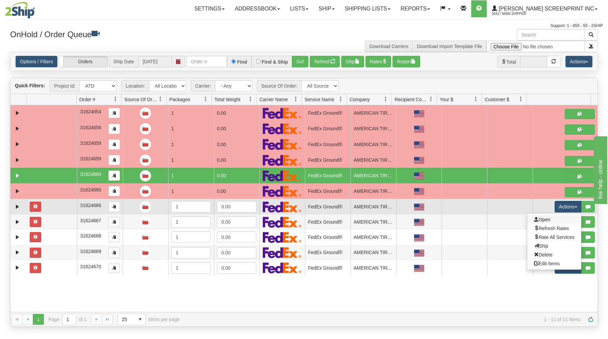
click at [546, 219] on link "Open" at bounding box center [555, 219] width 54 height 9
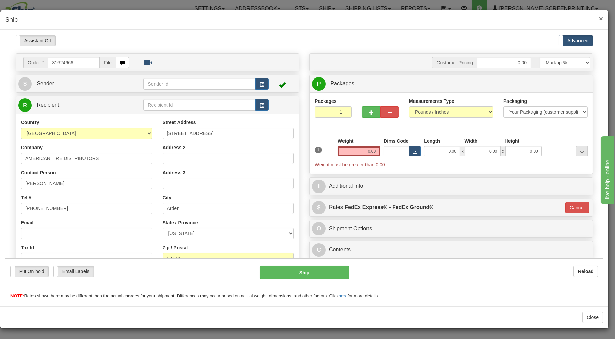
click at [603, 19] on span "×" at bounding box center [601, 19] width 4 height 8
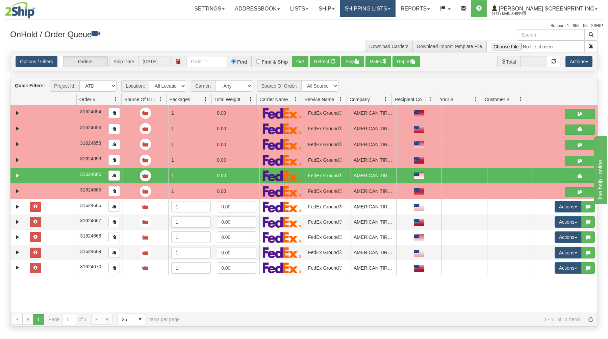
click at [385, 8] on link "Shipping lists" at bounding box center [368, 8] width 56 height 17
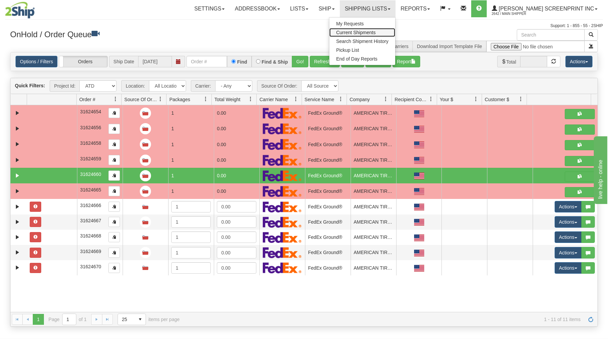
click at [376, 32] on span "Current Shipments" at bounding box center [356, 32] width 40 height 5
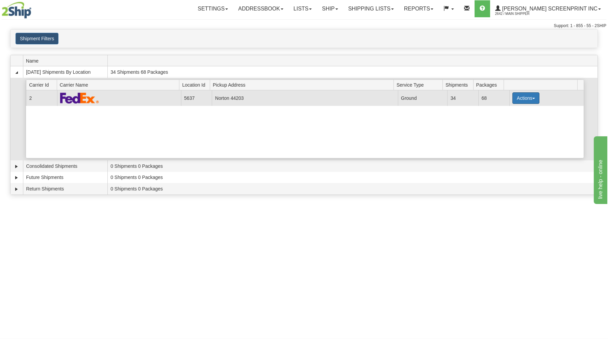
click at [514, 97] on button "Actions" at bounding box center [526, 97] width 27 height 11
click at [500, 109] on span "Details" at bounding box center [501, 110] width 18 height 5
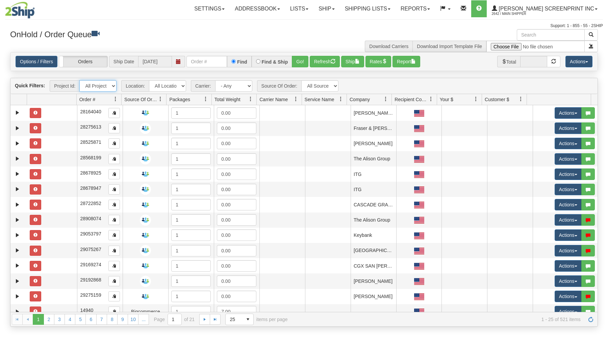
click at [79, 80] on select "All Projects ATD Imagine ShipRequests [DATE] ShipRequests [DATE] ShipRequests […" at bounding box center [97, 85] width 37 height 11
select select "ATD"
click option "ATD" at bounding box center [0, 0] width 0 height 0
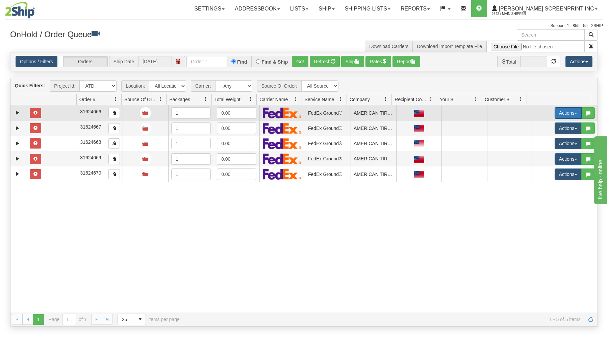
click at [566, 109] on button "Actions" at bounding box center [568, 112] width 27 height 11
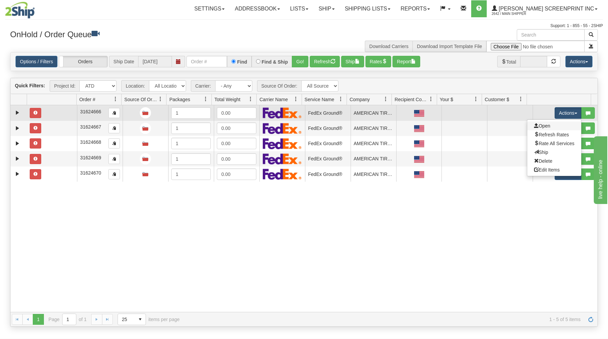
click at [546, 125] on link "Open" at bounding box center [555, 125] width 54 height 9
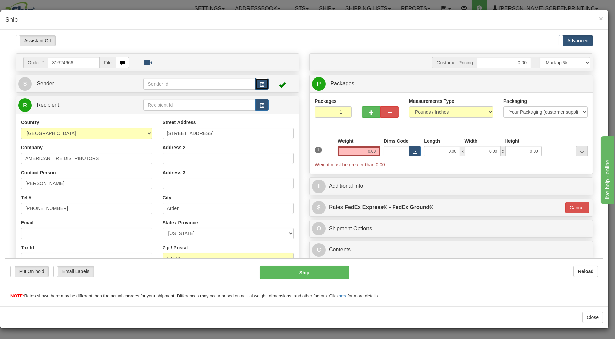
click at [260, 82] on span "button" at bounding box center [262, 84] width 5 height 4
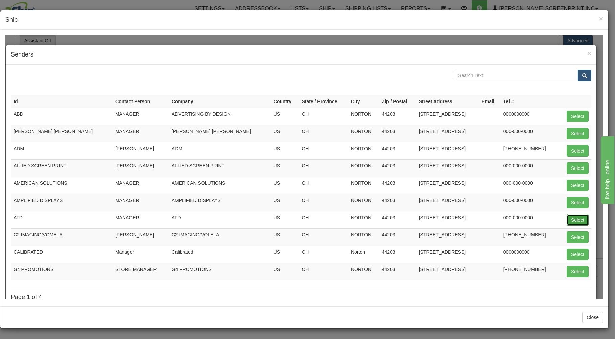
click at [568, 217] on button "Select" at bounding box center [578, 219] width 22 height 11
type input "ATD"
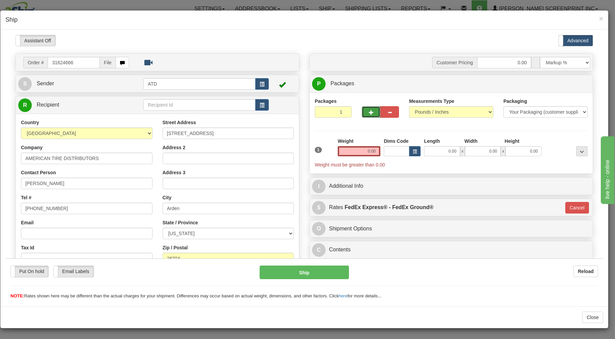
click at [369, 112] on span "button" at bounding box center [371, 112] width 5 height 4
type input "2"
click at [434, 151] on input "0.00" at bounding box center [442, 151] width 36 height 10
type input "26.00"
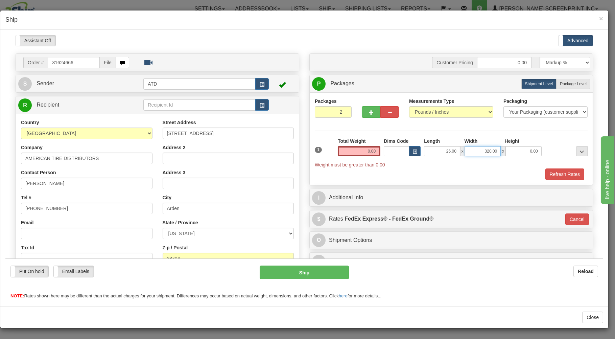
drag, startPoint x: 475, startPoint y: 152, endPoint x: 547, endPoint y: 139, distance: 72.9
click at [501, 146] on input "320.00" at bounding box center [483, 151] width 36 height 10
type input "20.00"
type input "11.00"
click at [562, 83] on span "Package Level" at bounding box center [573, 83] width 27 height 5
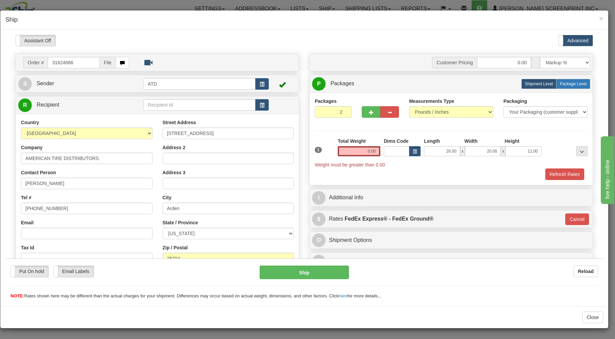
radio input "true"
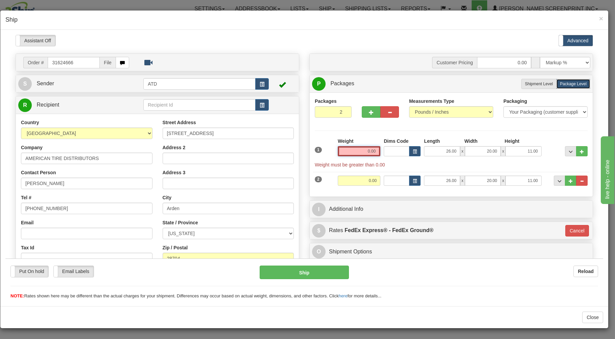
click at [360, 151] on input "0.00" at bounding box center [359, 151] width 43 height 10
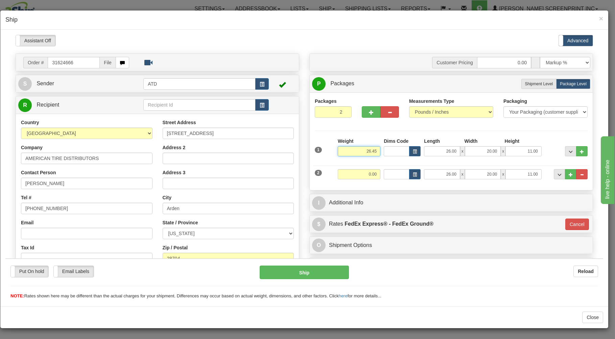
type input "26.45"
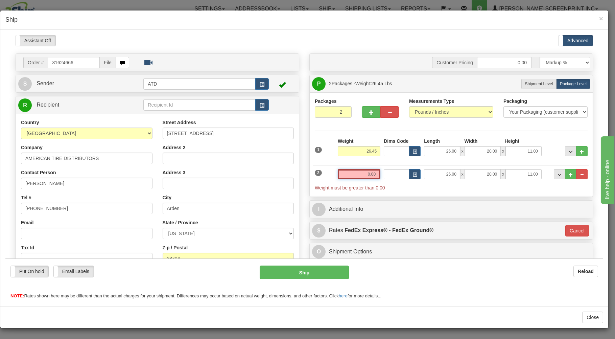
click at [360, 174] on input "0.00" at bounding box center [359, 174] width 43 height 10
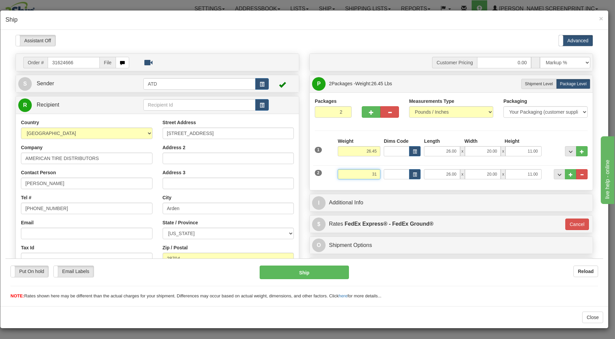
type input "31"
type input "92"
type input "31.00"
click at [330, 186] on div "Packages 2 2 Measurements Type" at bounding box center [451, 141] width 283 height 98
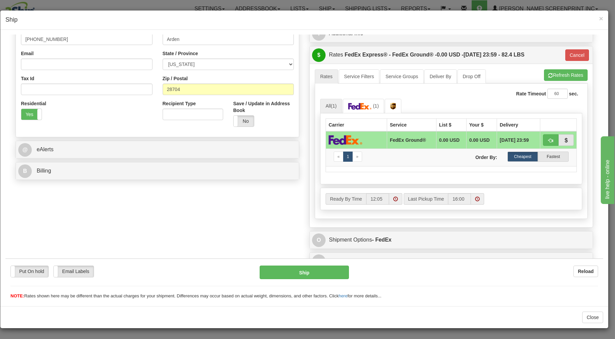
scroll to position [180, 0]
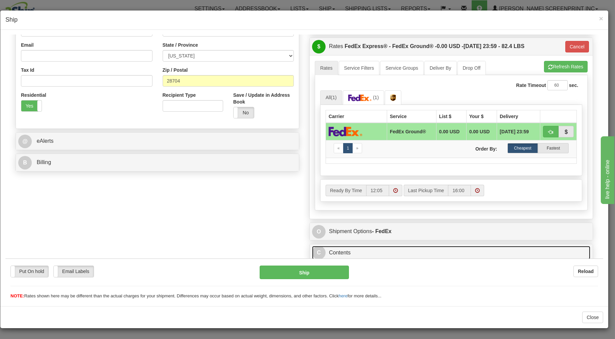
click at [380, 246] on link "C Contents" at bounding box center [451, 252] width 278 height 14
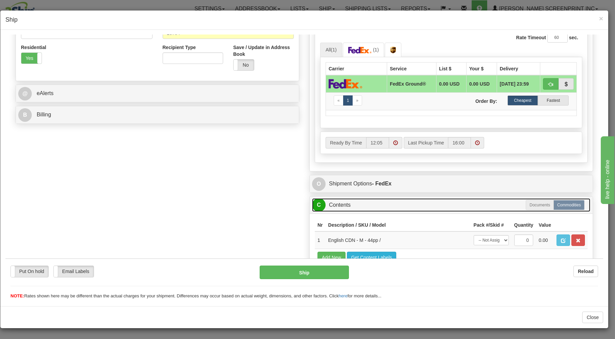
scroll to position [256, 0]
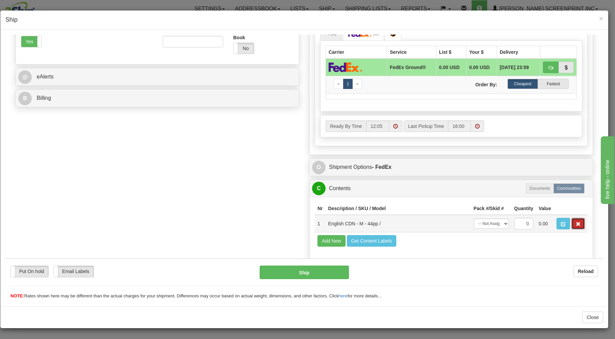
click at [571, 220] on button "button" at bounding box center [578, 222] width 14 height 11
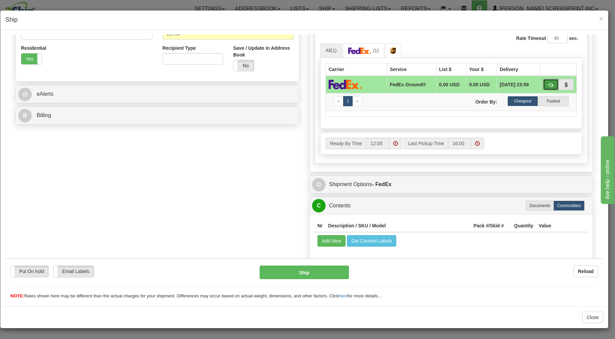
click at [548, 82] on span "button" at bounding box center [550, 84] width 5 height 4
click at [317, 269] on button "Ship" at bounding box center [305, 272] width 90 height 14
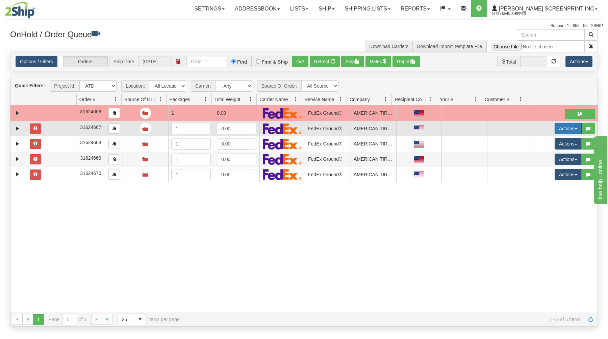
click at [559, 126] on button "Actions" at bounding box center [568, 128] width 27 height 11
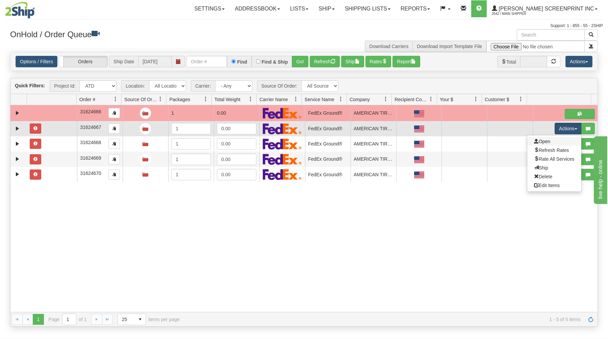
click at [551, 142] on link "Open" at bounding box center [555, 141] width 54 height 9
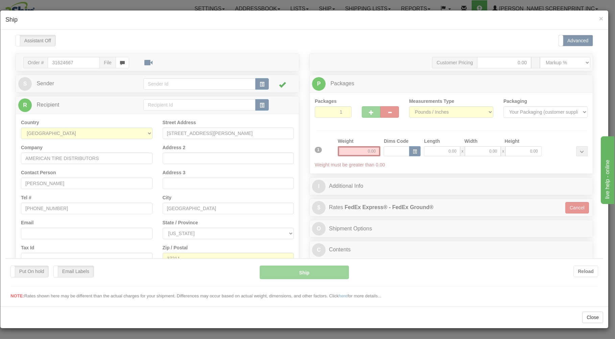
scroll to position [0, 0]
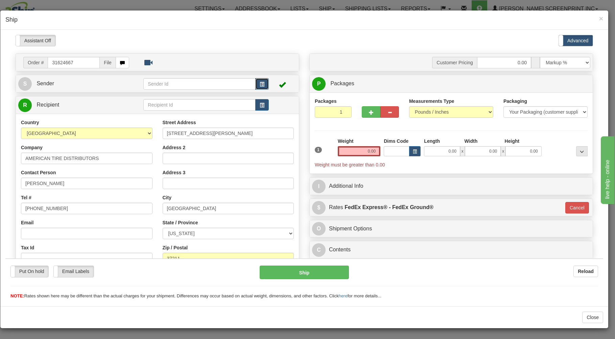
click at [260, 81] on button "button" at bounding box center [262, 83] width 14 height 11
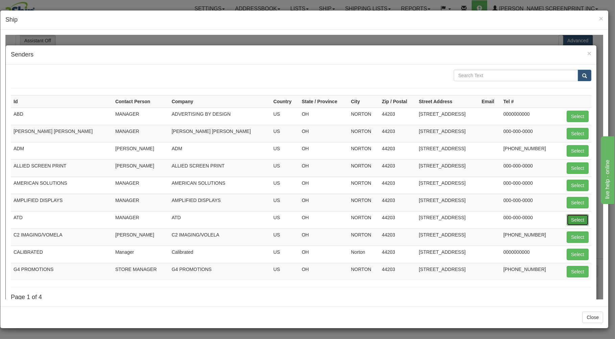
click at [567, 218] on button "Select" at bounding box center [578, 219] width 22 height 11
type input "ATD"
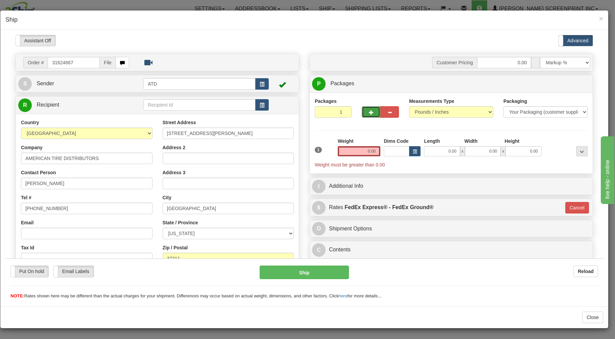
click at [369, 112] on span "button" at bounding box center [371, 112] width 5 height 4
type input "2"
click at [440, 152] on input "0.00" at bounding box center [442, 151] width 36 height 10
type input "26.00"
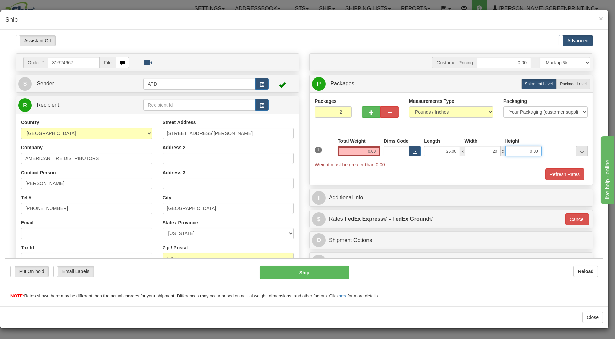
type input "20.00"
type input "11.00"
click at [562, 83] on span "Package Level" at bounding box center [573, 83] width 27 height 5
radio input "true"
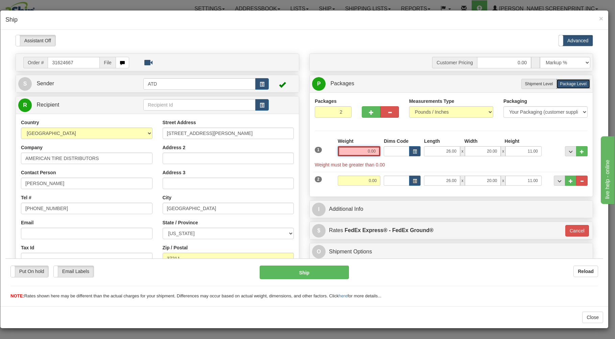
drag, startPoint x: 354, startPoint y: 150, endPoint x: 350, endPoint y: 145, distance: 6.8
click at [353, 150] on input "0.00" at bounding box center [359, 151] width 43 height 10
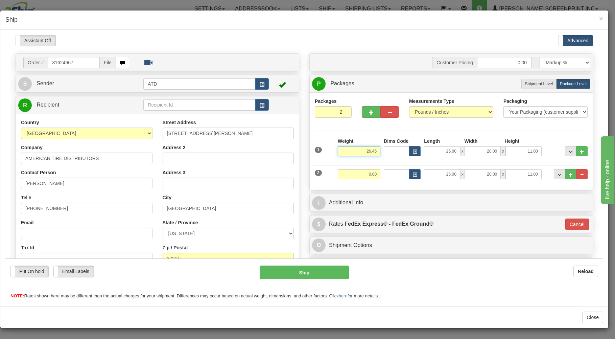
type input "26.45"
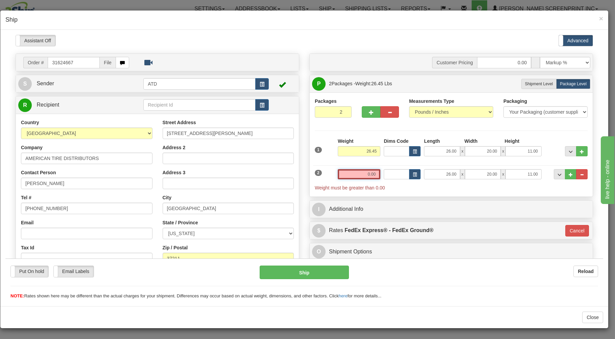
click at [350, 170] on input "0.00" at bounding box center [359, 174] width 43 height 10
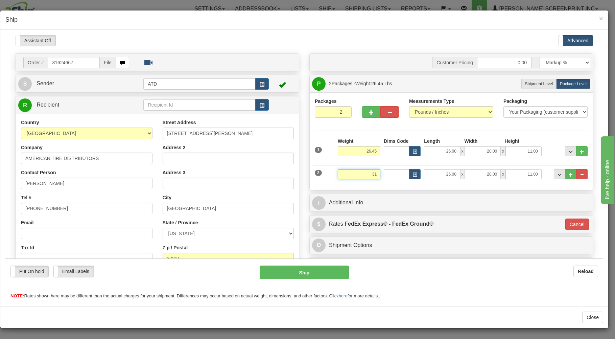
type input "31"
type input "92"
type input "31.00"
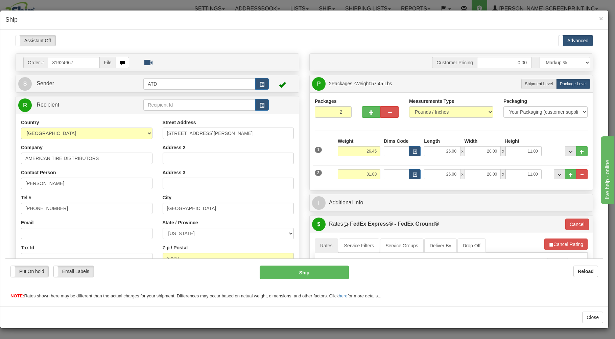
click at [357, 183] on div "Weight 31.00" at bounding box center [359, 176] width 46 height 15
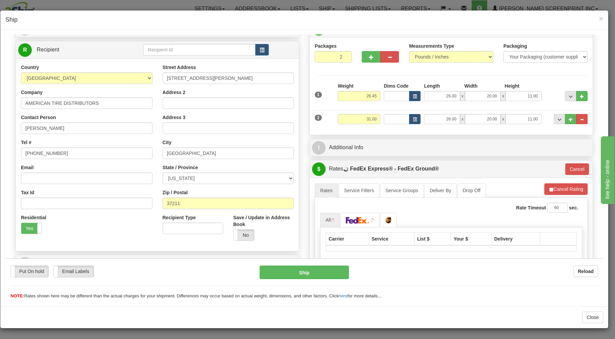
scroll to position [145, 0]
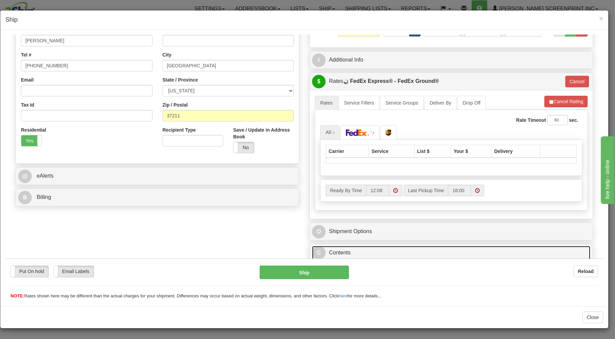
click at [369, 250] on link "C Contents" at bounding box center [451, 252] width 278 height 14
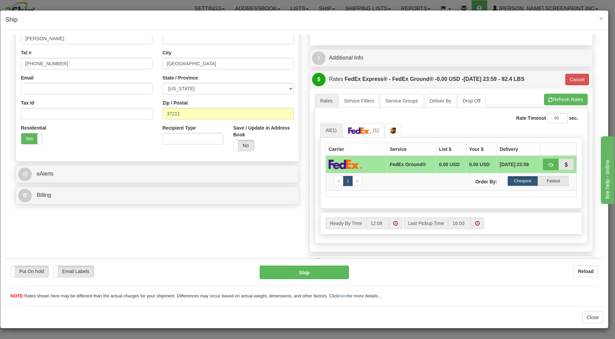
scroll to position [256, 0]
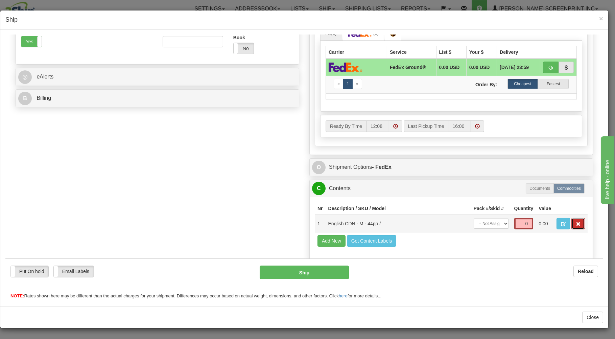
click at [576, 221] on button "button" at bounding box center [578, 222] width 14 height 11
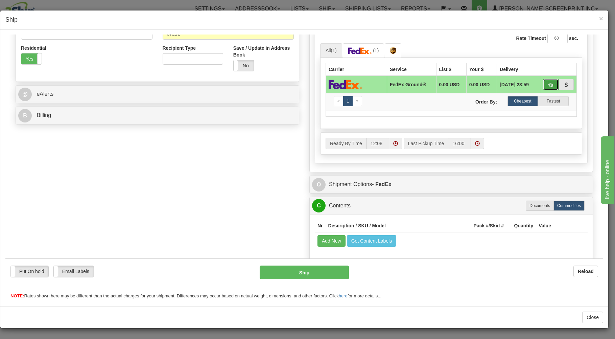
click at [544, 80] on button "button" at bounding box center [551, 83] width 16 height 11
click at [322, 272] on button "Ship" at bounding box center [305, 272] width 90 height 14
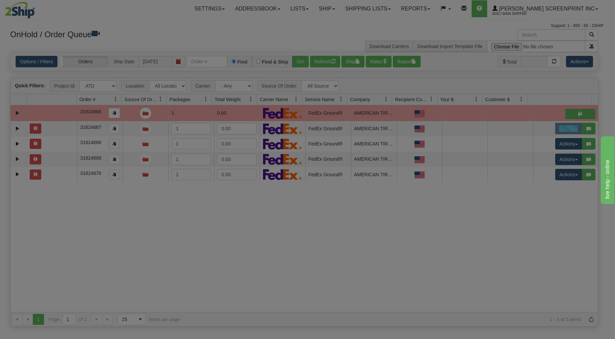
scroll to position [0, 0]
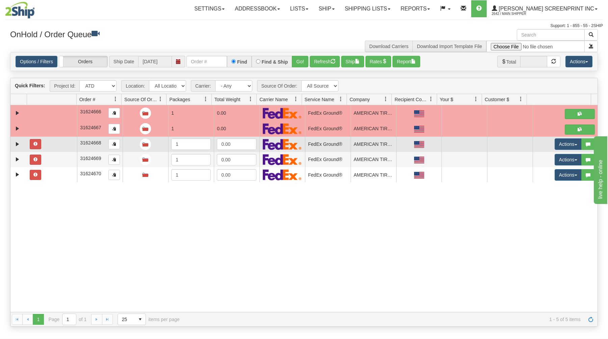
click at [564, 139] on td "Actions Open Refresh Rates Rate All Services Ship Delete Edit Items" at bounding box center [565, 144] width 65 height 15
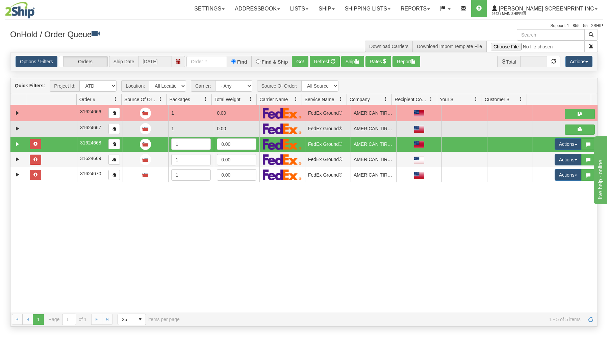
click at [568, 137] on td at bounding box center [565, 129] width 65 height 16
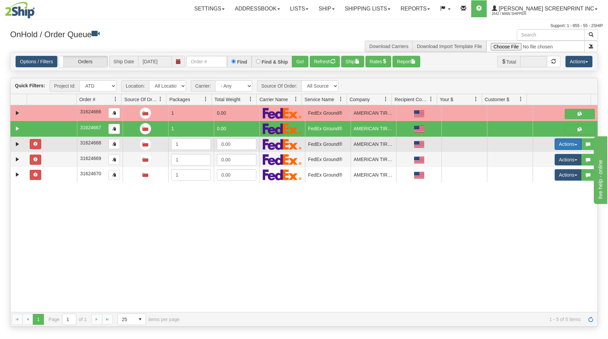
click at [564, 144] on button "Actions" at bounding box center [568, 143] width 27 height 11
click at [541, 158] on span "Open" at bounding box center [542, 156] width 16 height 5
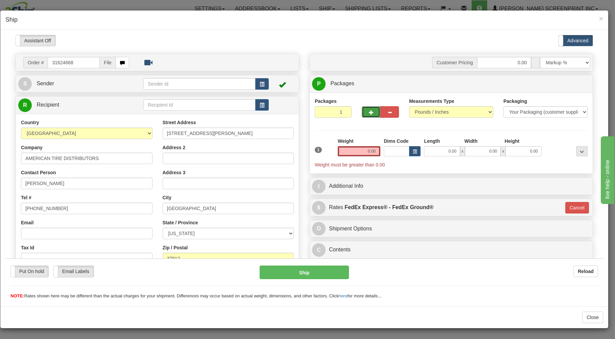
click at [369, 114] on span "button" at bounding box center [371, 112] width 5 height 4
type input "2"
click at [260, 82] on span "button" at bounding box center [262, 84] width 5 height 4
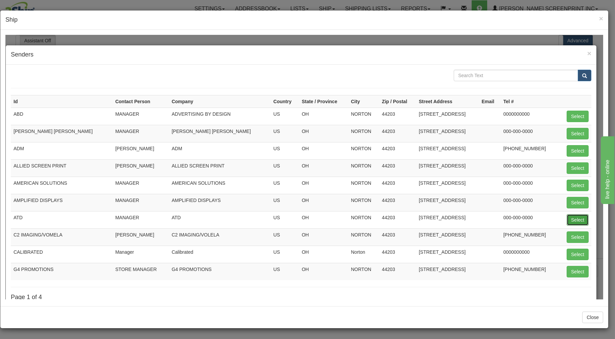
click at [567, 217] on button "Select" at bounding box center [578, 219] width 22 height 11
type input "ATD"
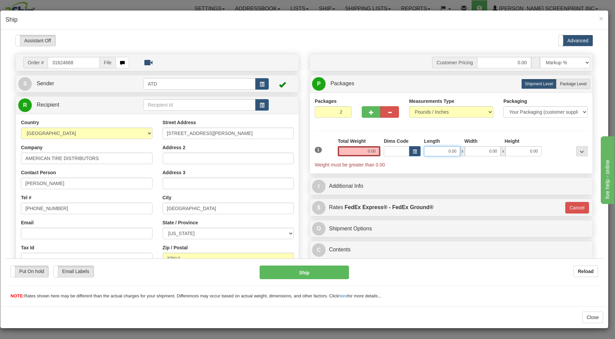
drag, startPoint x: 434, startPoint y: 153, endPoint x: 421, endPoint y: 135, distance: 22.1
click at [430, 149] on input "0.00" at bounding box center [442, 151] width 36 height 10
type input "26.00"
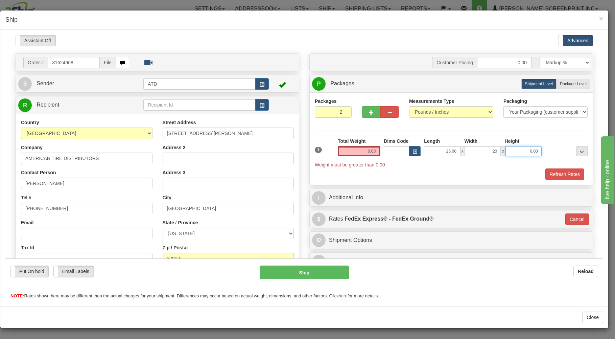
type input "20.00"
type input "11.00"
click at [572, 84] on span "Package Level" at bounding box center [573, 83] width 27 height 5
radio input "true"
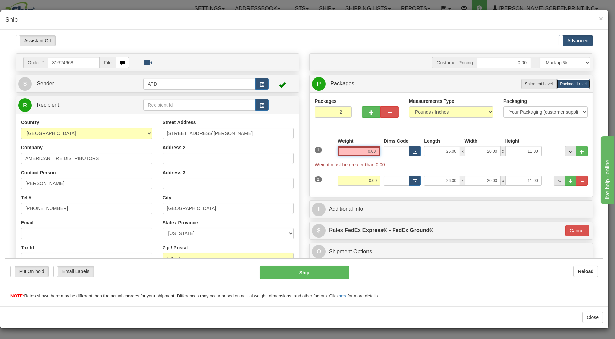
click at [356, 151] on input "0.00" at bounding box center [359, 151] width 43 height 10
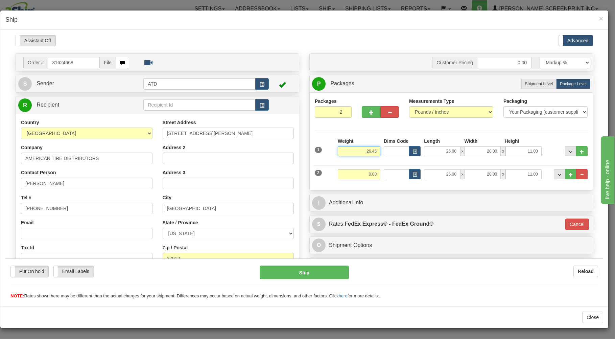
type input "26.45"
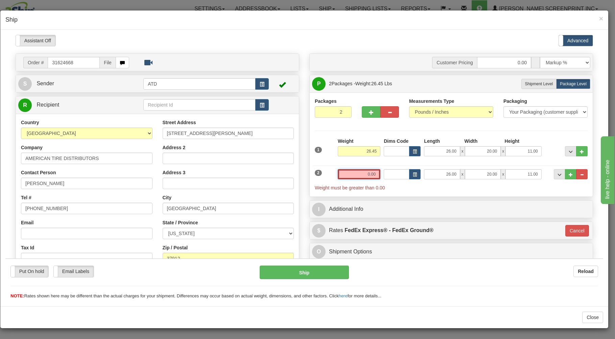
click at [354, 171] on input "0.00" at bounding box center [359, 174] width 43 height 10
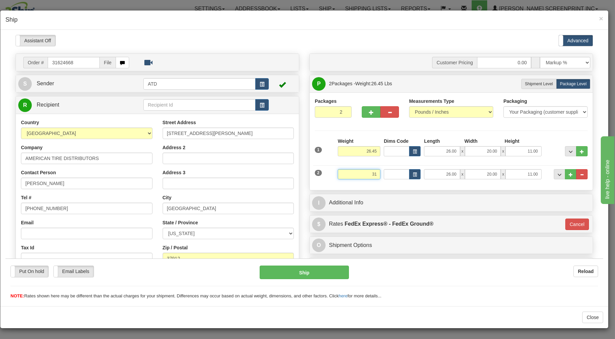
type input "31"
type input "92"
type input "31.00"
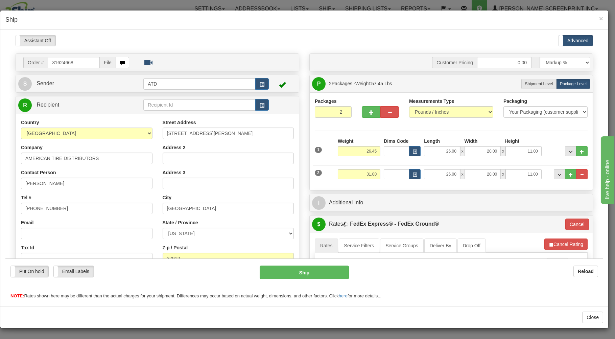
click at [356, 182] on div "Weight 31.00" at bounding box center [359, 176] width 46 height 15
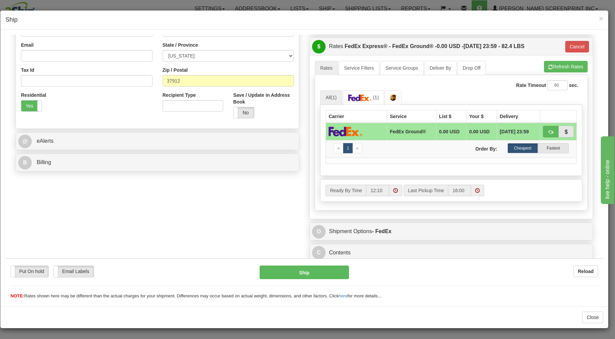
scroll to position [180, 0]
click at [367, 248] on link "C Contents" at bounding box center [451, 252] width 278 height 14
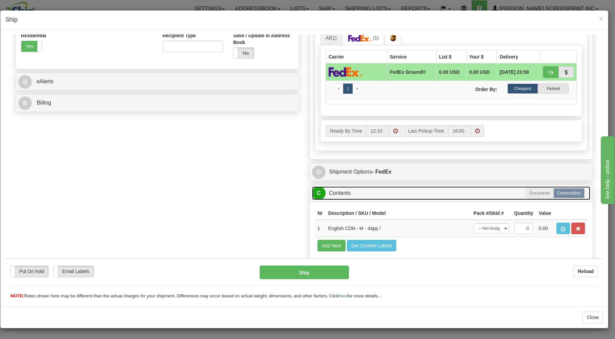
scroll to position [256, 0]
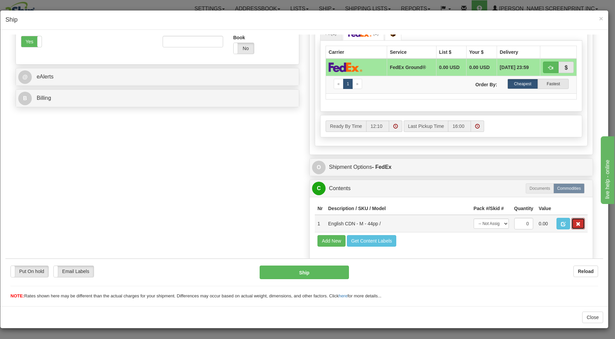
click at [576, 221] on span "button" at bounding box center [578, 223] width 5 height 4
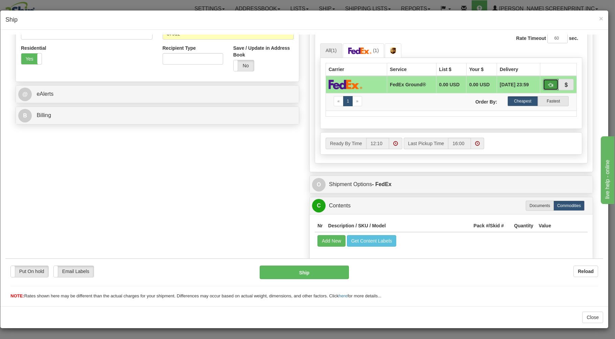
click at [543, 79] on button "button" at bounding box center [551, 83] width 16 height 11
click at [315, 270] on button "Ship" at bounding box center [305, 272] width 90 height 14
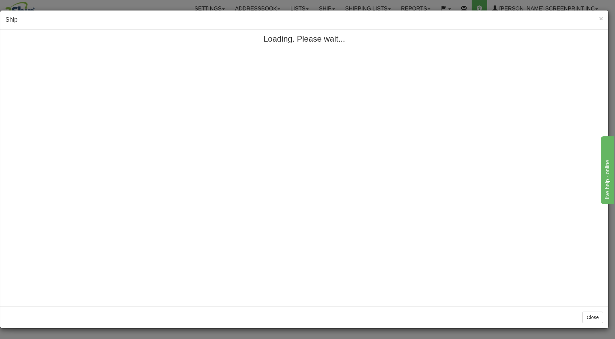
scroll to position [0, 0]
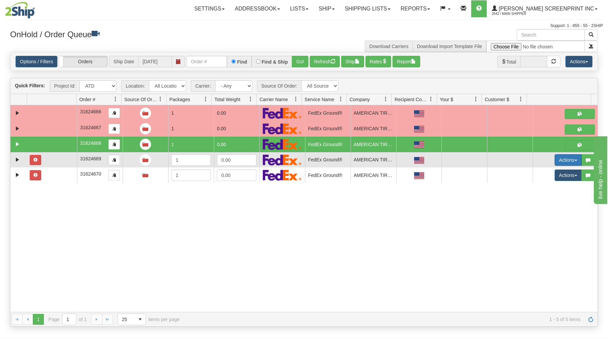
click at [563, 158] on button "Actions" at bounding box center [568, 159] width 27 height 11
click at [539, 171] on span "Open" at bounding box center [542, 172] width 16 height 5
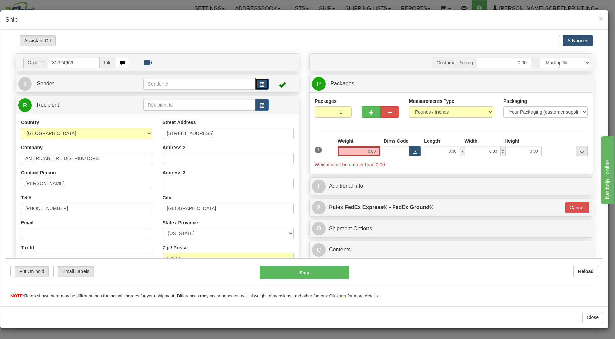
click at [260, 82] on span "button" at bounding box center [262, 84] width 5 height 4
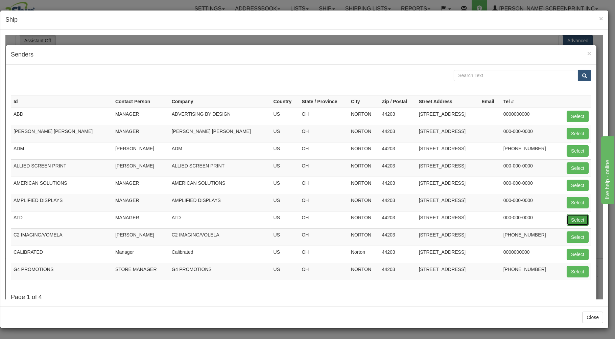
click at [573, 216] on button "Select" at bounding box center [578, 219] width 22 height 11
type input "ATD"
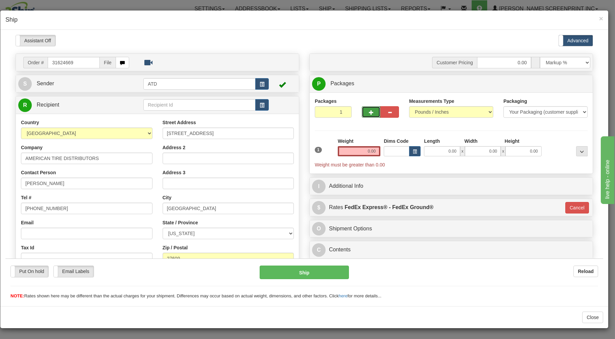
click at [369, 110] on span "button" at bounding box center [371, 112] width 5 height 4
type input "2"
click at [431, 152] on input "0.00" at bounding box center [442, 151] width 36 height 10
type input "26.00"
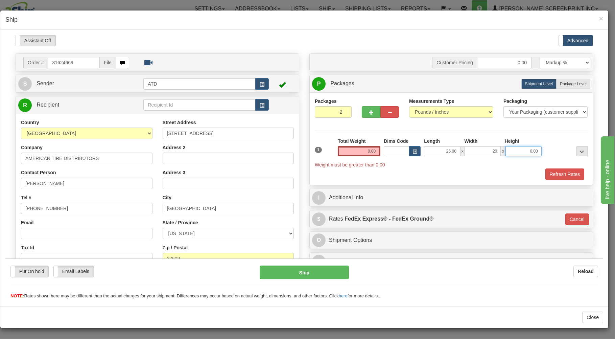
type input "20.00"
type input "11.00"
click at [556, 81] on label "Package Level Pack.." at bounding box center [573, 83] width 34 height 10
radio input "true"
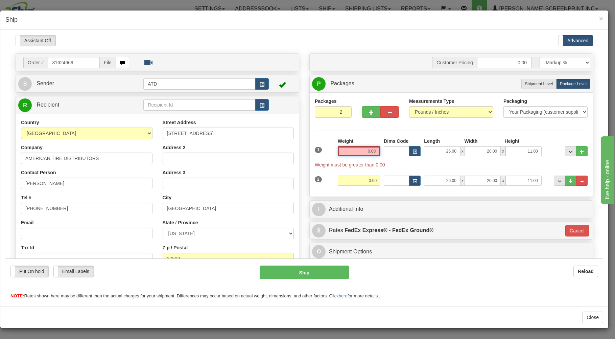
click at [357, 152] on input "0.00" at bounding box center [359, 151] width 43 height 10
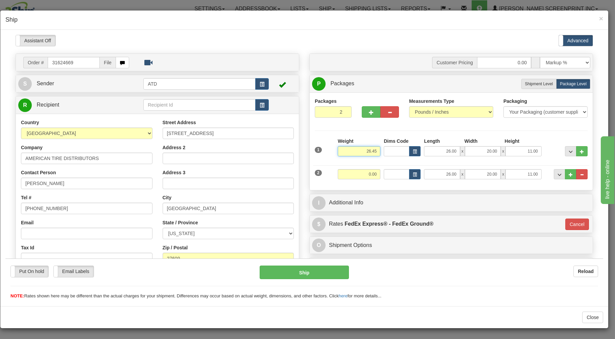
type input "26.45"
click at [346, 172] on input "0.00" at bounding box center [359, 174] width 43 height 10
type input "31"
type input "92"
type input "31.00"
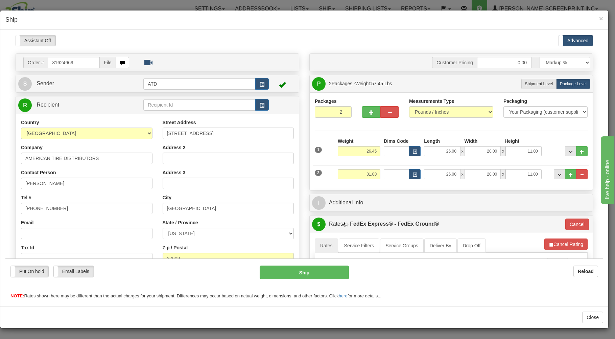
click at [371, 188] on div "Packages 2 2 Measurements Type" at bounding box center [451, 141] width 283 height 98
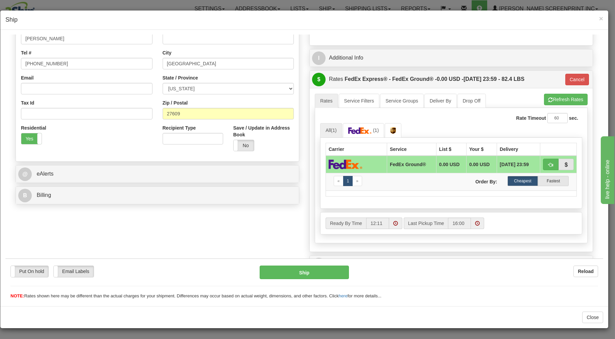
scroll to position [180, 0]
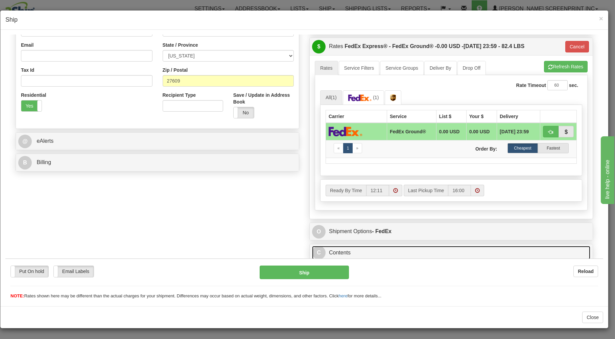
click at [373, 251] on link "C Contents" at bounding box center [451, 252] width 278 height 14
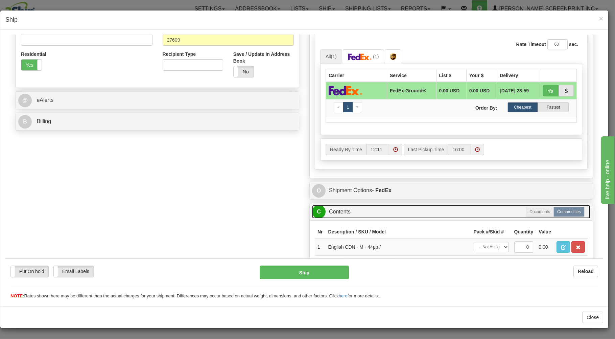
scroll to position [256, 0]
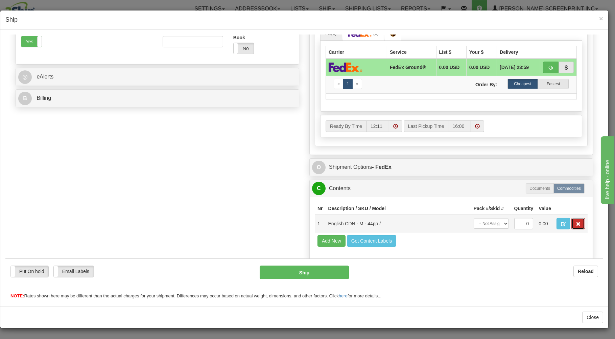
click at [575, 222] on button "button" at bounding box center [578, 222] width 14 height 11
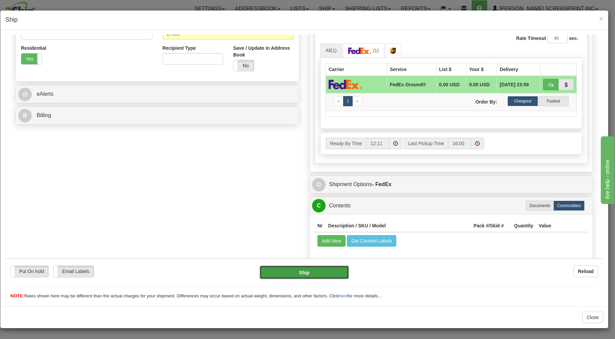
click at [318, 269] on button "Ship" at bounding box center [305, 272] width 90 height 14
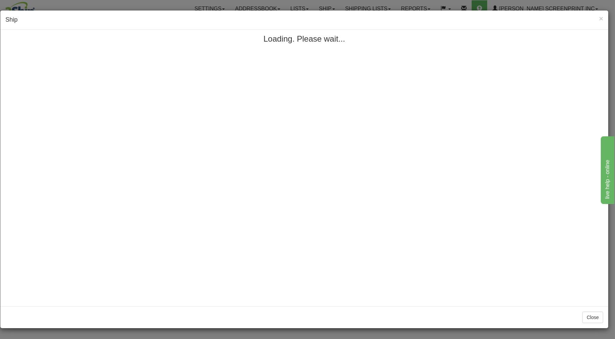
scroll to position [0, 0]
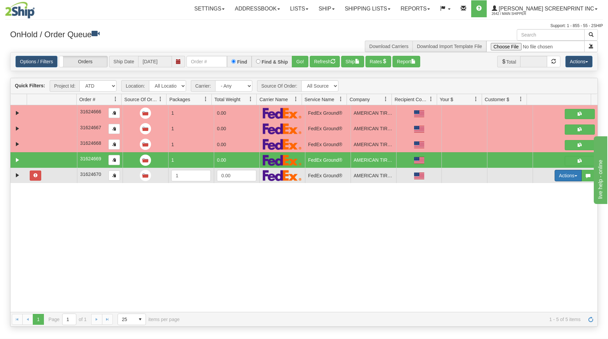
click at [555, 173] on button "Actions" at bounding box center [568, 175] width 27 height 11
click at [539, 190] on span "Open" at bounding box center [542, 188] width 16 height 5
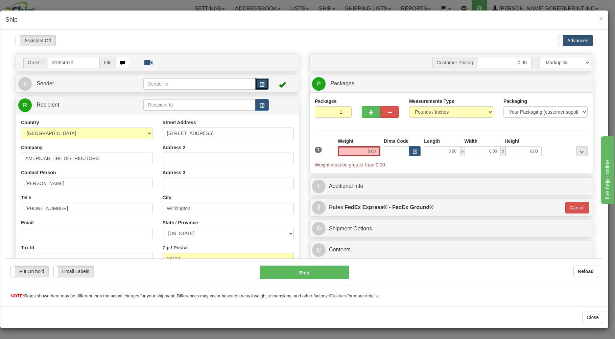
click at [260, 82] on span "button" at bounding box center [262, 84] width 5 height 4
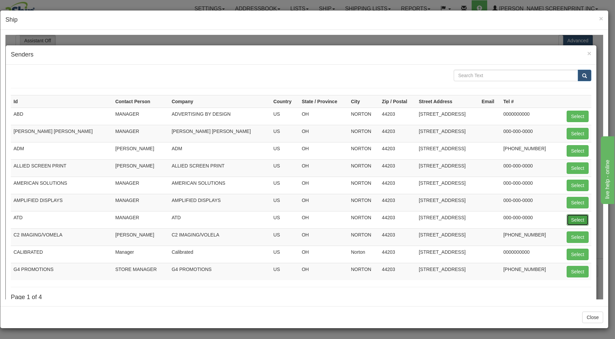
click at [570, 220] on button "Select" at bounding box center [578, 219] width 22 height 11
type input "ATD"
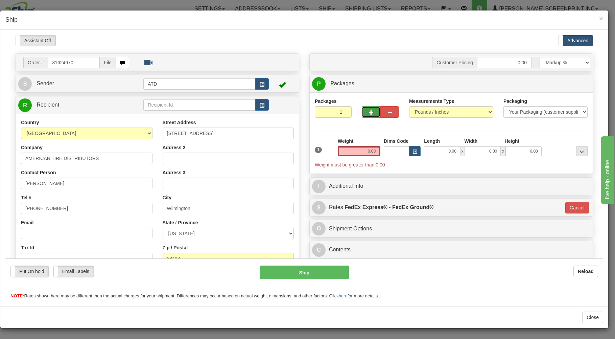
click at [369, 112] on span "button" at bounding box center [371, 112] width 5 height 4
type input "2"
click at [435, 155] on input "0.00" at bounding box center [442, 151] width 36 height 10
type input "26.00"
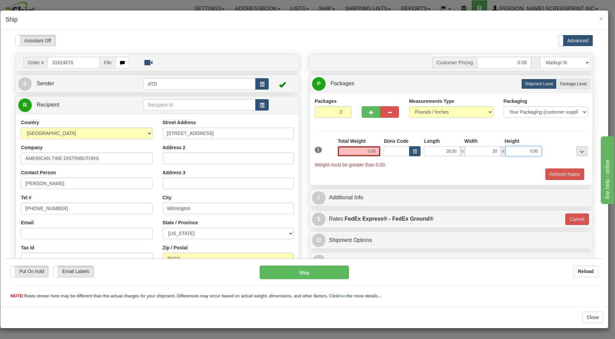
type input "20.00"
type input "11.00"
click at [576, 86] on span "Package Level" at bounding box center [573, 83] width 27 height 5
radio input "true"
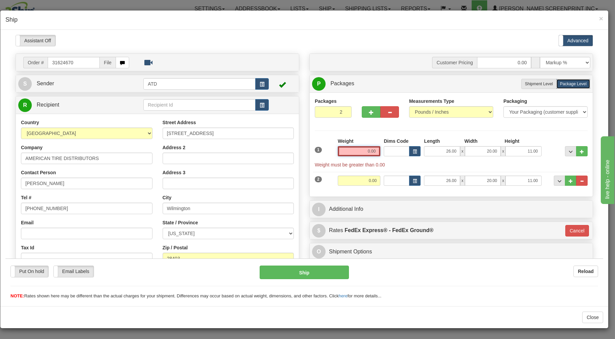
click at [349, 152] on input "0.00" at bounding box center [359, 151] width 43 height 10
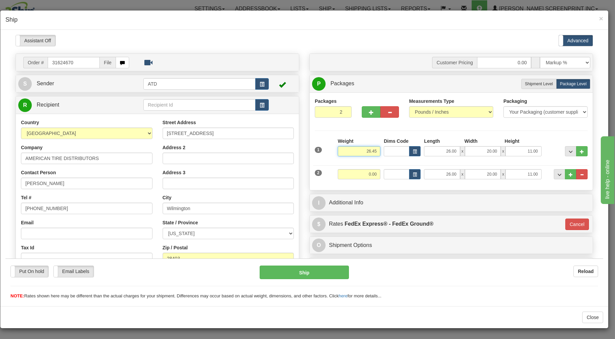
type input "26.45"
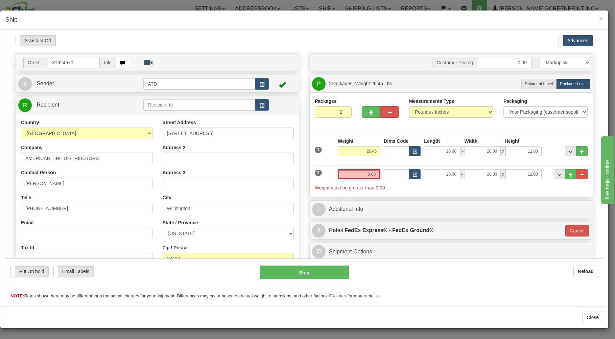
click at [359, 176] on input "0.00" at bounding box center [359, 174] width 43 height 10
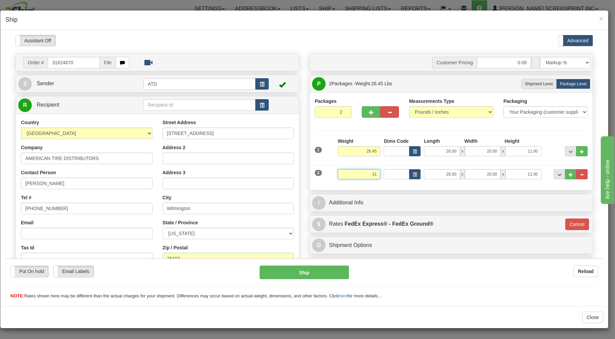
type input "31"
type input "92"
type input "31.00"
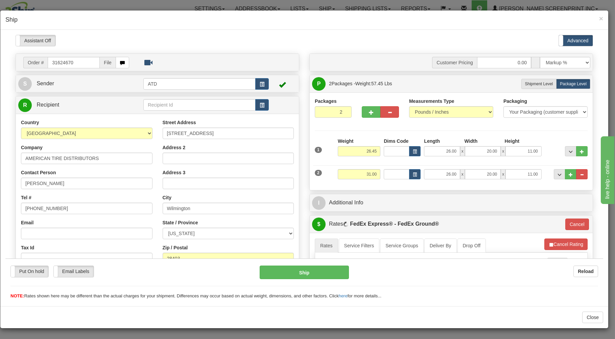
click at [365, 185] on div "Packages 2 2 Measurements Type" at bounding box center [451, 141] width 283 height 98
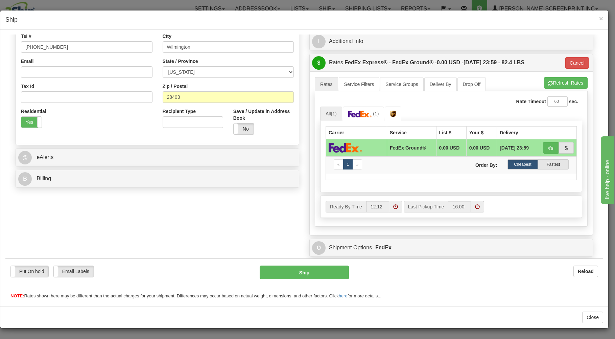
scroll to position [180, 0]
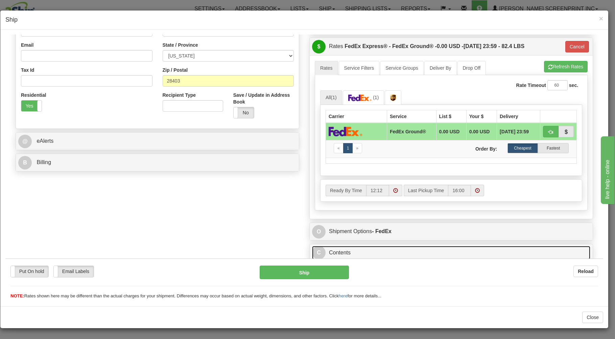
click at [347, 251] on link "C Contents" at bounding box center [451, 252] width 278 height 14
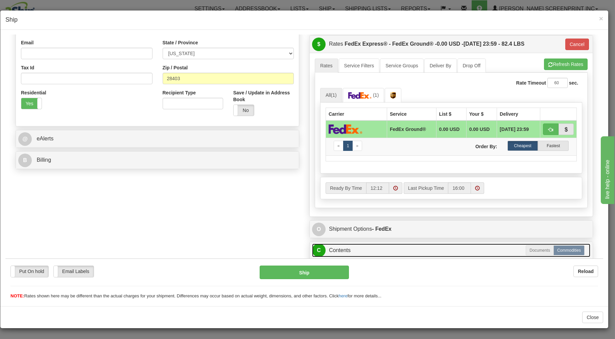
scroll to position [256, 0]
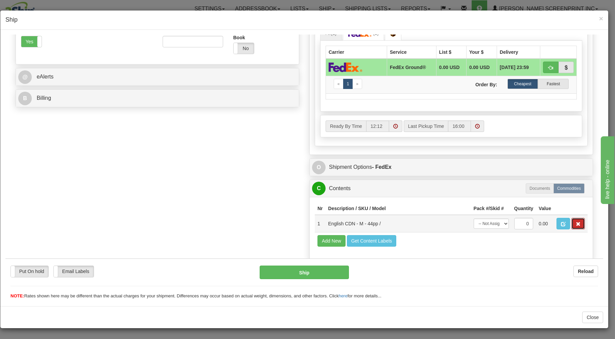
click at [575, 222] on button "button" at bounding box center [578, 222] width 14 height 11
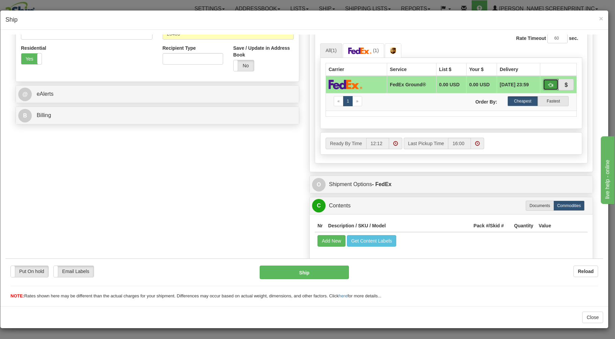
click at [548, 82] on span "button" at bounding box center [550, 84] width 5 height 4
click at [273, 271] on button "Ship" at bounding box center [305, 272] width 90 height 14
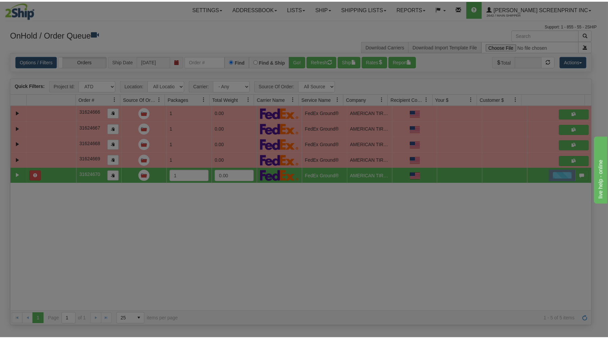
scroll to position [0, 0]
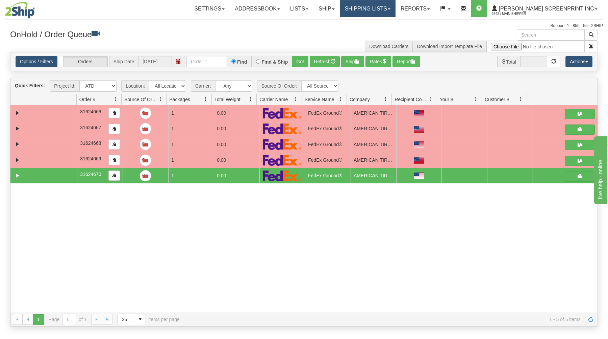
click at [379, 9] on link "Shipping lists" at bounding box center [368, 8] width 56 height 17
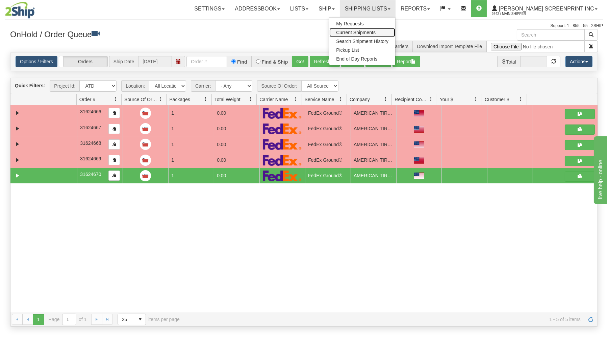
click at [376, 30] on span "Current Shipments" at bounding box center [356, 32] width 40 height 5
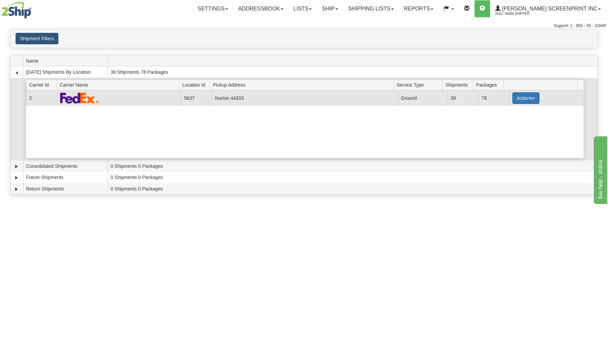
click at [513, 96] on button "Actions" at bounding box center [526, 97] width 27 height 11
click at [506, 110] on span "Details" at bounding box center [501, 110] width 18 height 5
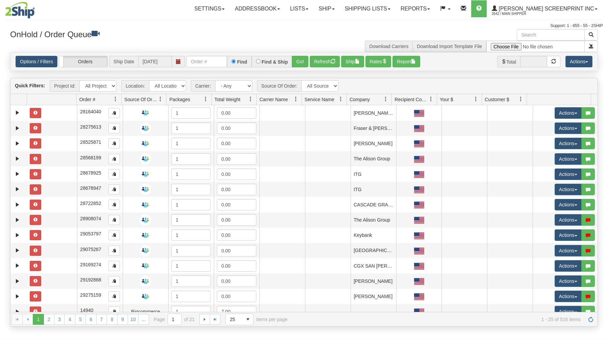
drag, startPoint x: 0, startPoint y: 0, endPoint x: 132, endPoint y: 32, distance: 136.3
click at [134, 32] on h3 "OnHold / Order Queue" at bounding box center [154, 34] width 289 height 10
click at [380, 10] on link "Shipping lists" at bounding box center [368, 8] width 56 height 17
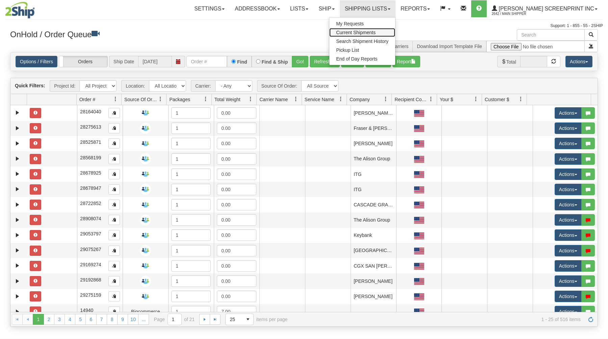
click at [376, 30] on link "Current Shipments" at bounding box center [363, 32] width 66 height 9
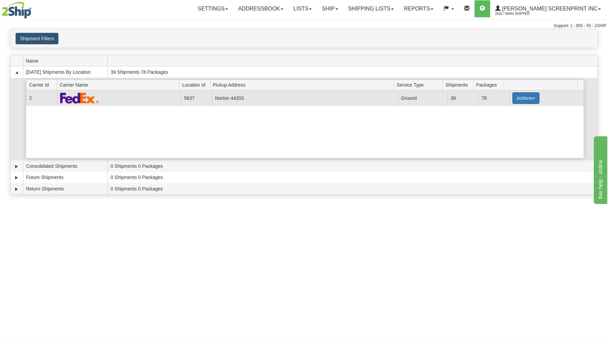
click at [524, 97] on button "Actions" at bounding box center [526, 97] width 27 height 11
click at [510, 110] on span "Details" at bounding box center [501, 110] width 18 height 5
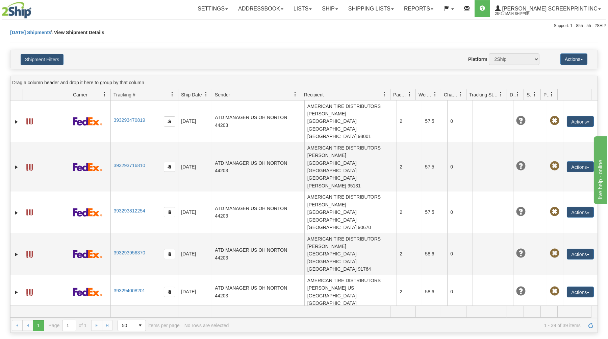
scroll to position [317, 0]
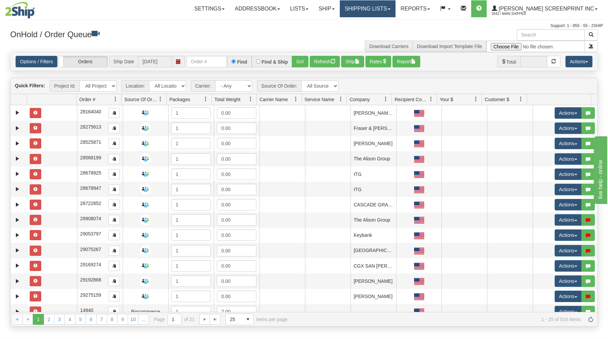
click at [387, 7] on link "Shipping lists" at bounding box center [368, 8] width 56 height 17
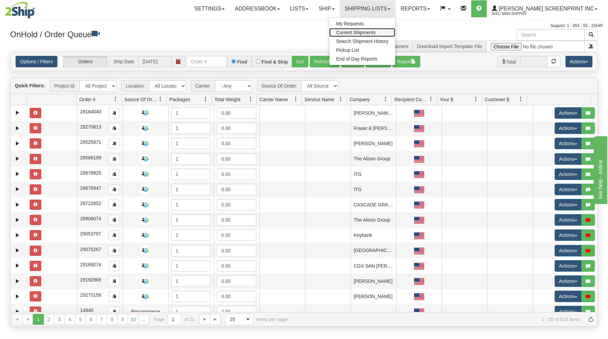
click at [385, 30] on link "Current Shipments" at bounding box center [363, 32] width 66 height 9
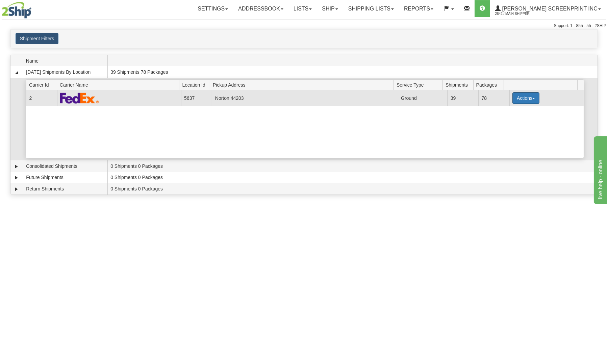
click at [520, 97] on button "Actions" at bounding box center [526, 97] width 27 height 11
click at [508, 110] on span "Details" at bounding box center [501, 110] width 18 height 5
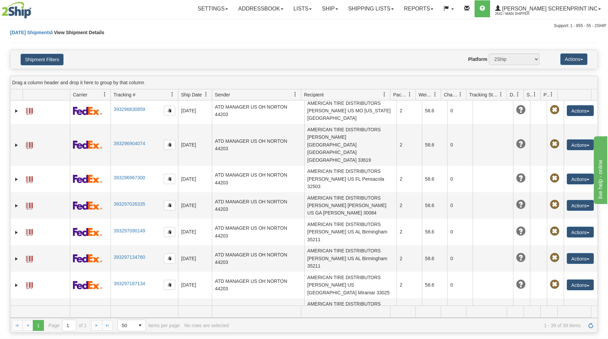
scroll to position [465, 0]
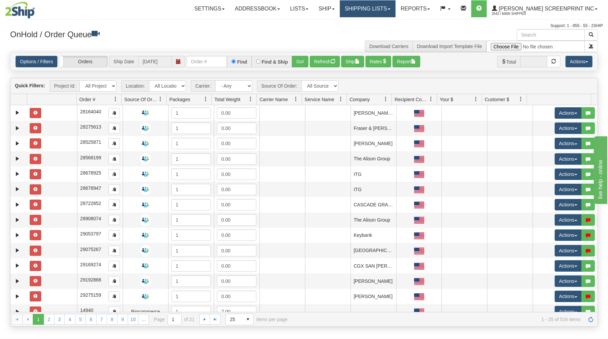
drag, startPoint x: 372, startPoint y: 5, endPoint x: 373, endPoint y: 13, distance: 7.8
click at [373, 6] on link "Shipping lists" at bounding box center [368, 8] width 56 height 17
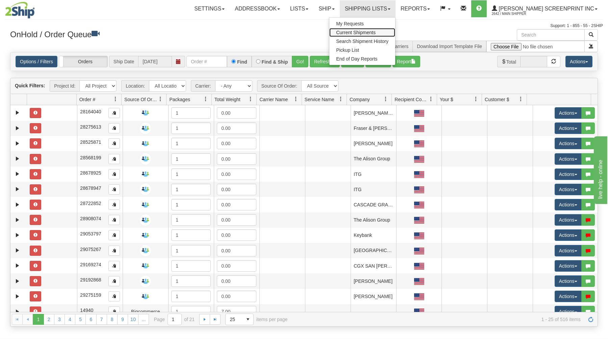
click at [372, 30] on link "Current Shipments" at bounding box center [363, 32] width 66 height 9
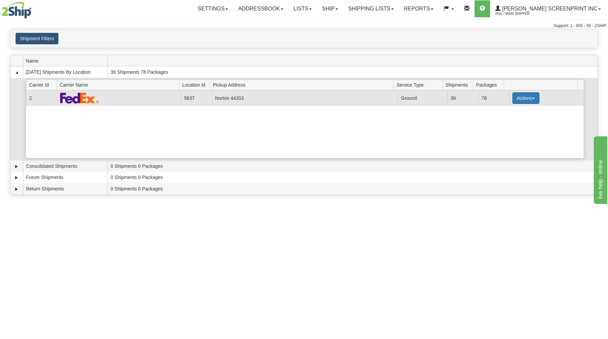
click at [527, 98] on button "Actions" at bounding box center [526, 97] width 27 height 11
click at [522, 113] on link "Details" at bounding box center [512, 110] width 54 height 9
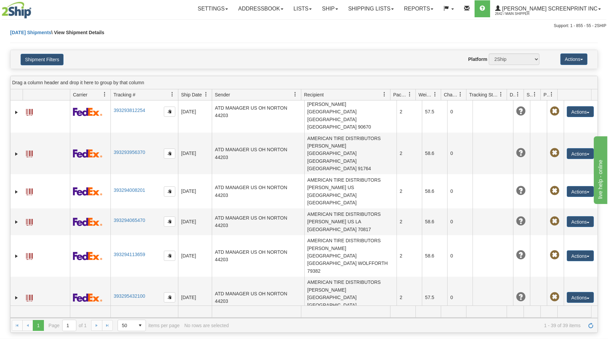
scroll to position [412, 0]
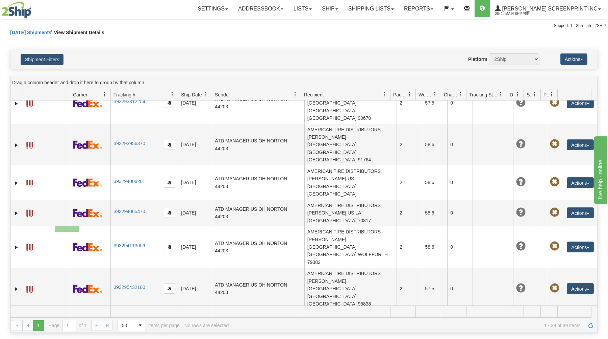
drag, startPoint x: 78, startPoint y: 226, endPoint x: 47, endPoint y: 232, distance: 31.0
click at [52, 232] on body "Upgrade Account Cancel Toggle navigation Settings New Recipients" at bounding box center [304, 169] width 608 height 339
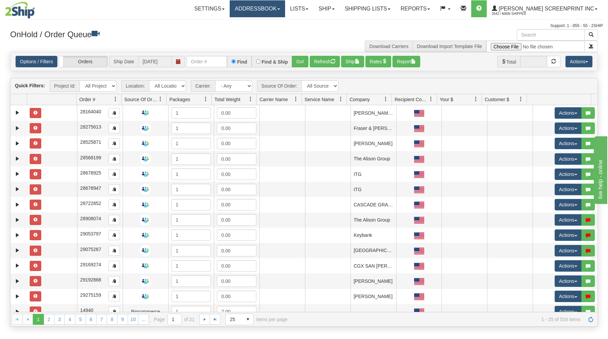
click at [274, 6] on link "Addressbook" at bounding box center [257, 8] width 55 height 17
click at [256, 31] on span "Senders" at bounding box center [247, 32] width 18 height 5
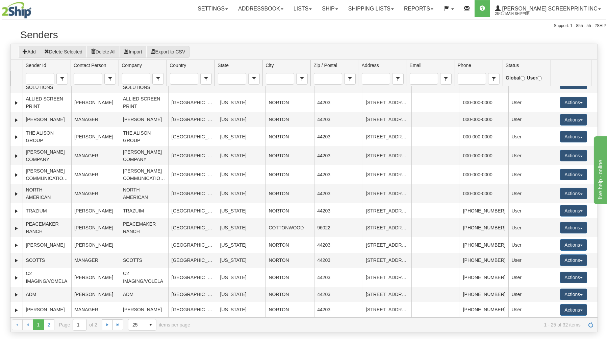
scroll to position [214, 0]
click at [51, 326] on link "2" at bounding box center [49, 324] width 11 height 11
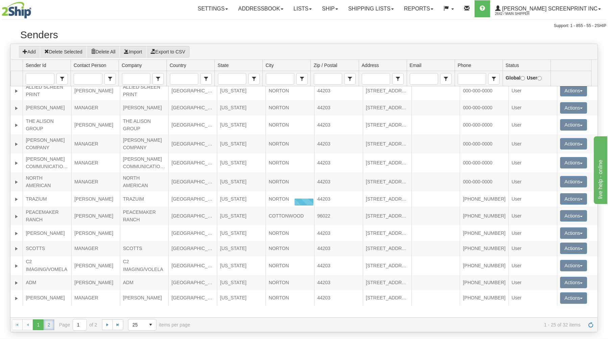
scroll to position [0, 0]
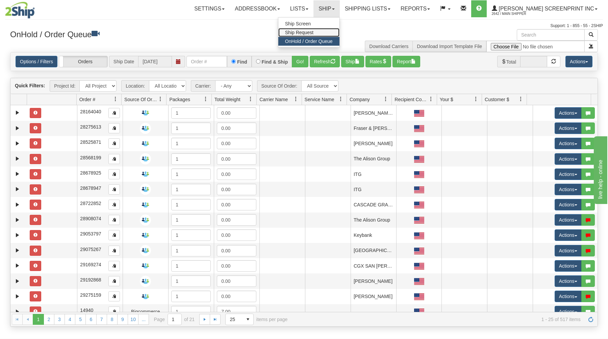
click at [339, 30] on link "Ship Request" at bounding box center [309, 32] width 61 height 9
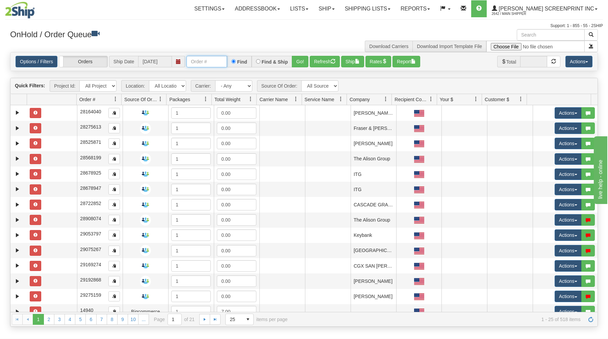
click at [190, 60] on input "text" at bounding box center [207, 61] width 41 height 11
type input "31629649"
click at [295, 63] on button "Go!" at bounding box center [300, 61] width 17 height 11
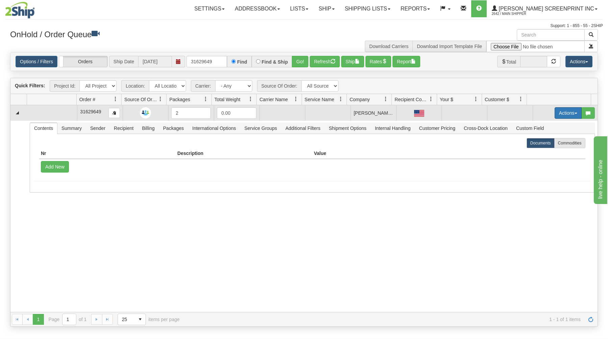
drag, startPoint x: 563, startPoint y: 113, endPoint x: 556, endPoint y: 119, distance: 9.3
click at [562, 113] on button "Actions" at bounding box center [568, 112] width 27 height 11
click at [546, 128] on link "Open" at bounding box center [555, 125] width 54 height 9
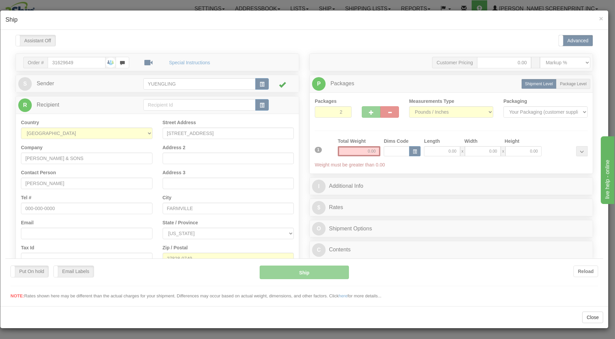
type input "35.60"
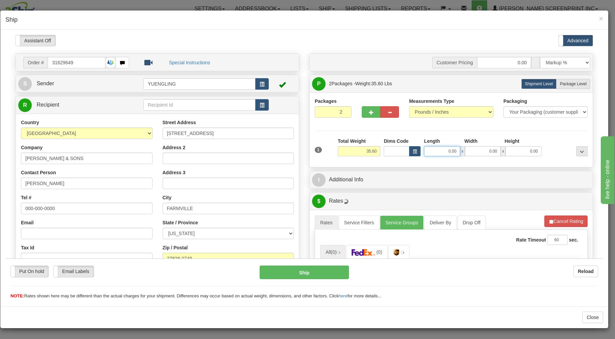
click at [434, 153] on input "0.00" at bounding box center [442, 151] width 36 height 10
type input "26.00"
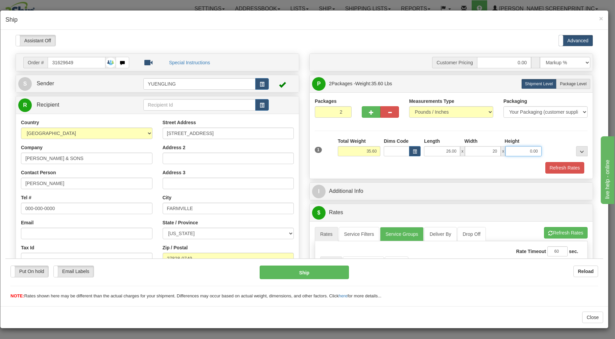
type input "20.00"
type input "11.00"
type input "35.60"
click at [430, 171] on div "Refresh Rates" at bounding box center [451, 167] width 276 height 11
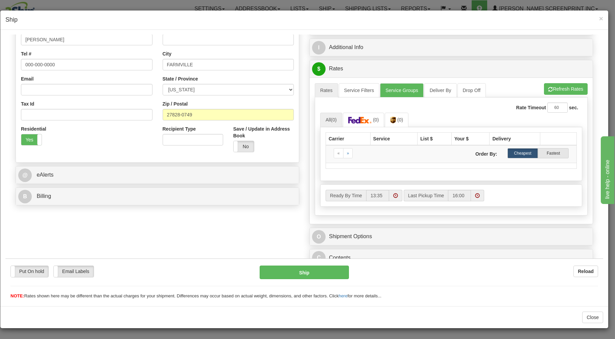
scroll to position [145, 0]
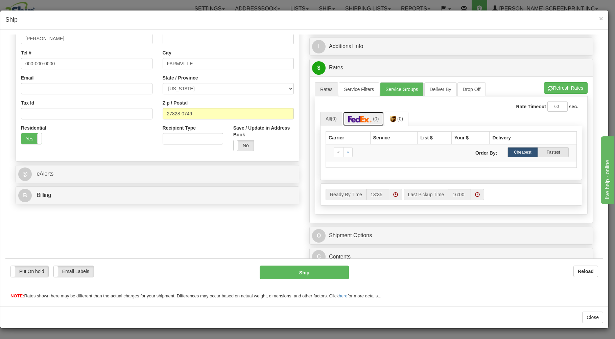
click at [358, 117] on img at bounding box center [360, 118] width 24 height 7
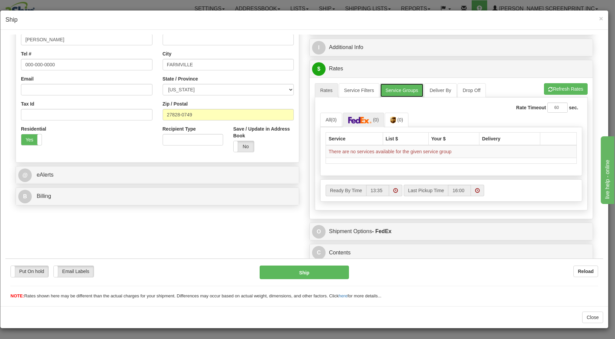
click at [393, 87] on link "Service Groups" at bounding box center [401, 90] width 43 height 14
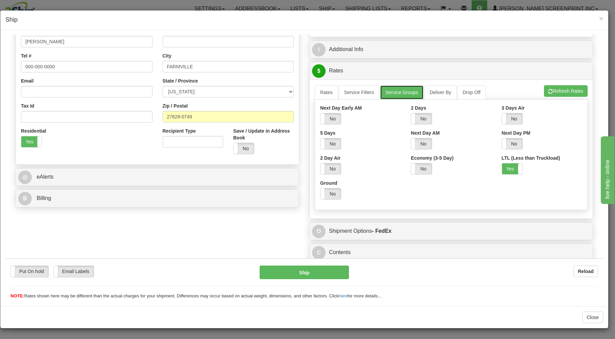
scroll to position [89, 0]
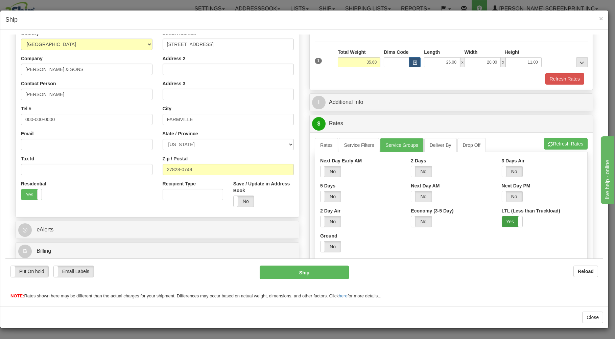
click at [502, 222] on label "Yes" at bounding box center [512, 221] width 20 height 11
click at [321, 146] on link "Rates" at bounding box center [326, 145] width 23 height 14
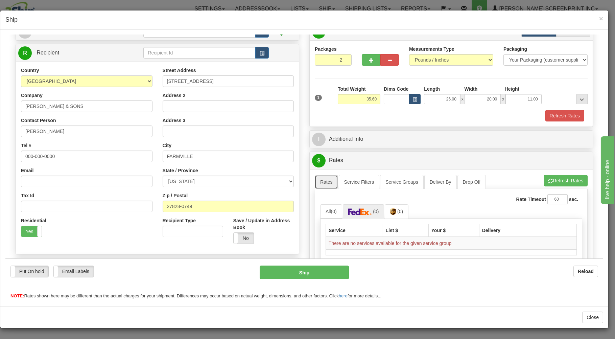
scroll to position [17, 0]
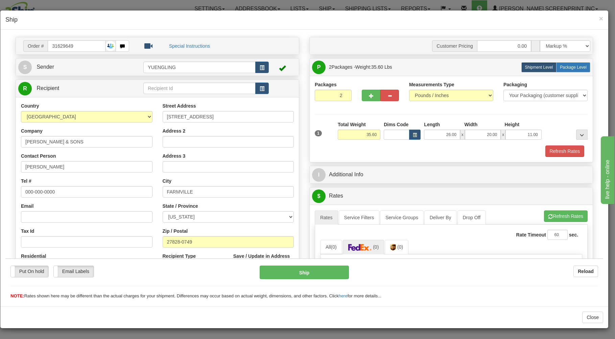
click at [563, 63] on label "Package Level Pack.." at bounding box center [573, 67] width 34 height 10
radio input "true"
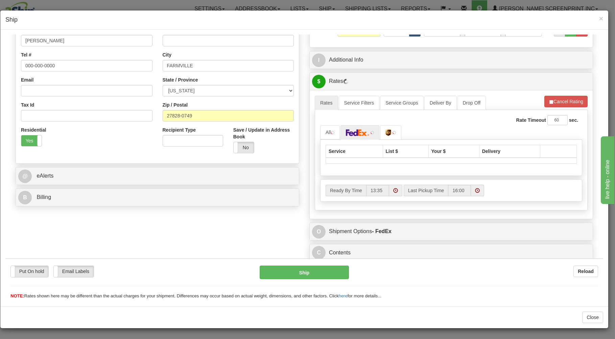
scroll to position [145, 0]
click at [398, 133] on span "(7)" at bounding box center [401, 131] width 6 height 5
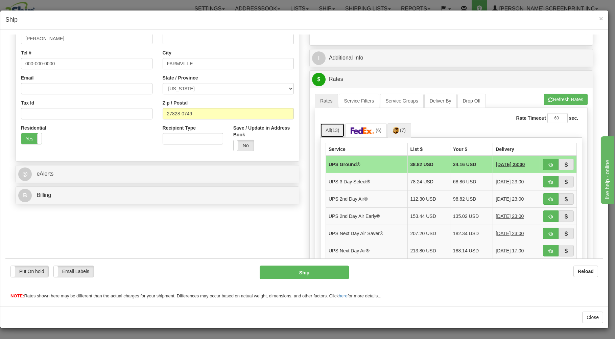
click at [331, 134] on link "All (13)" at bounding box center [332, 130] width 24 height 14
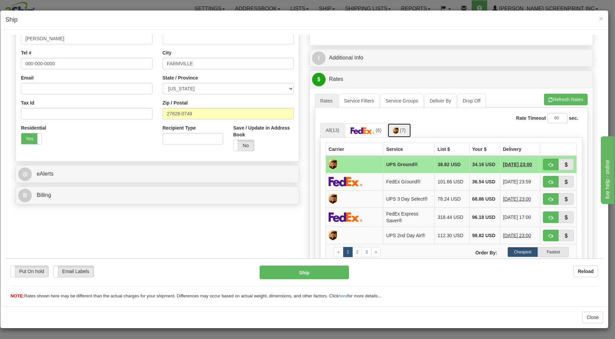
click at [397, 130] on img at bounding box center [396, 130] width 6 height 7
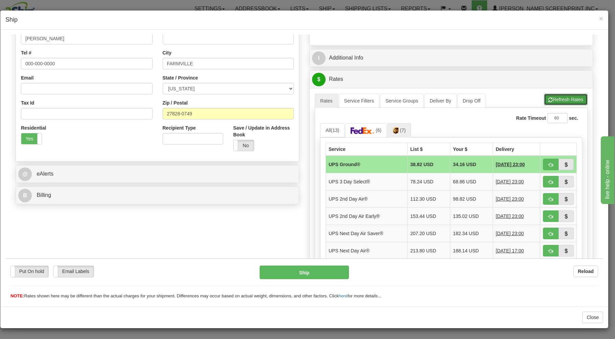
click at [553, 100] on button "Refresh Rates" at bounding box center [566, 98] width 44 height 11
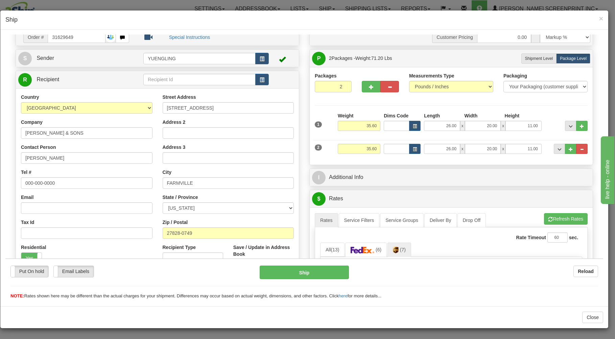
scroll to position [181, 0]
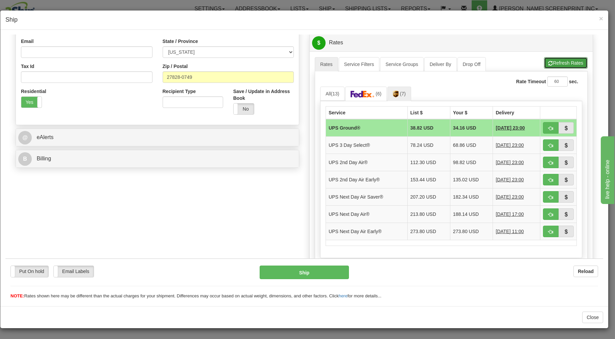
click at [564, 65] on button "Refresh Rates" at bounding box center [566, 62] width 44 height 11
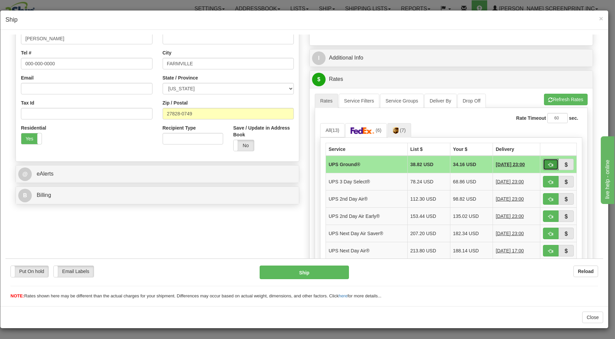
click at [548, 164] on span "button" at bounding box center [550, 164] width 5 height 4
type input "03"
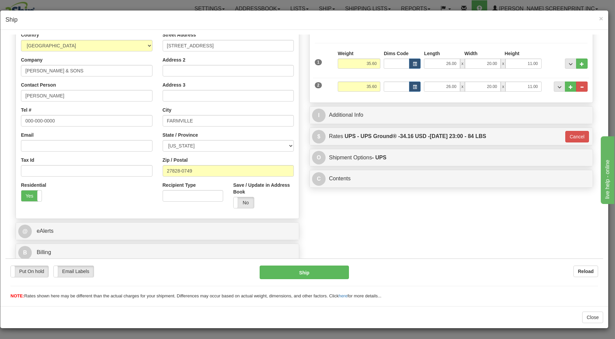
scroll to position [89, 0]
click at [323, 272] on button "Ship" at bounding box center [305, 272] width 90 height 14
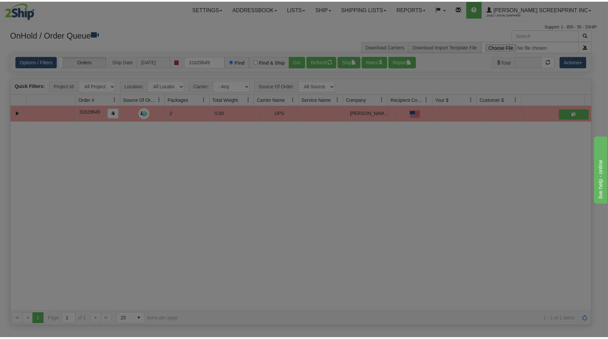
scroll to position [0, 0]
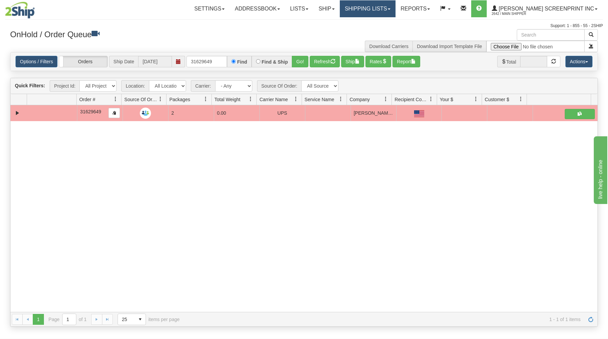
click at [391, 6] on link "Shipping lists" at bounding box center [368, 8] width 56 height 17
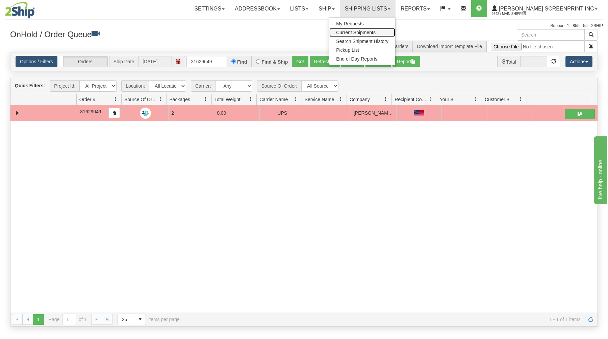
click at [372, 29] on link "Current Shipments" at bounding box center [363, 32] width 66 height 9
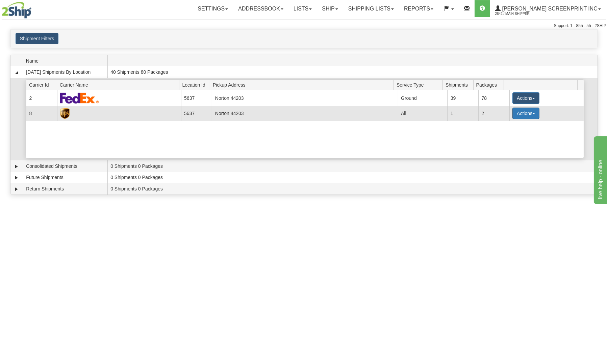
click at [522, 112] on button "Actions" at bounding box center [526, 112] width 27 height 11
click at [510, 126] on span "Details" at bounding box center [501, 125] width 18 height 5
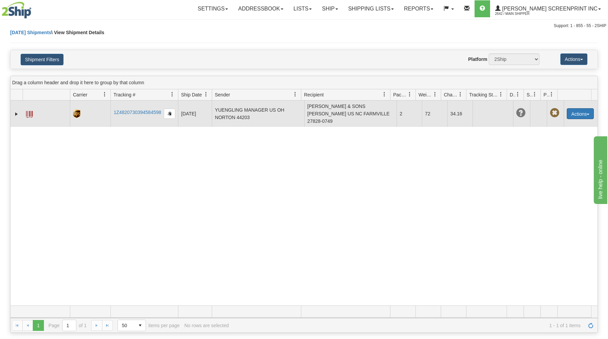
click at [572, 110] on button "Actions" at bounding box center [580, 113] width 27 height 11
click at [559, 122] on link "Edit" at bounding box center [567, 126] width 54 height 9
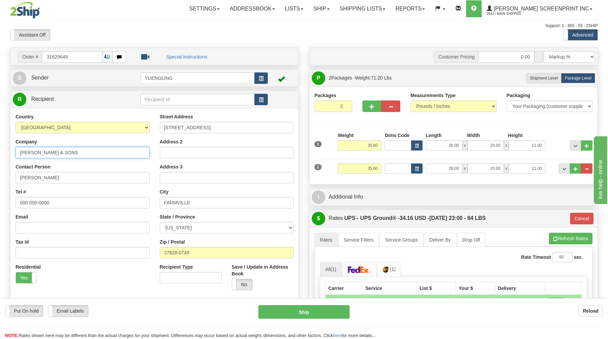
click at [80, 153] on input "[PERSON_NAME] & SONS" at bounding box center [83, 152] width 134 height 11
type input "D"
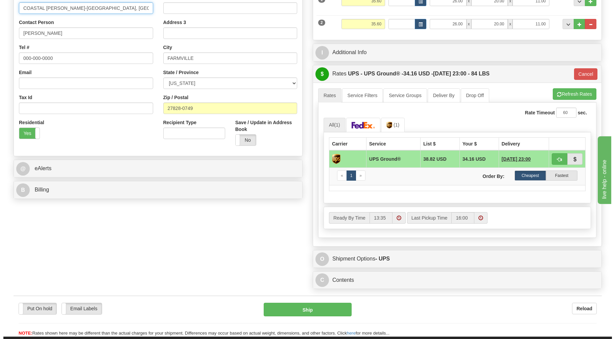
scroll to position [145, 0]
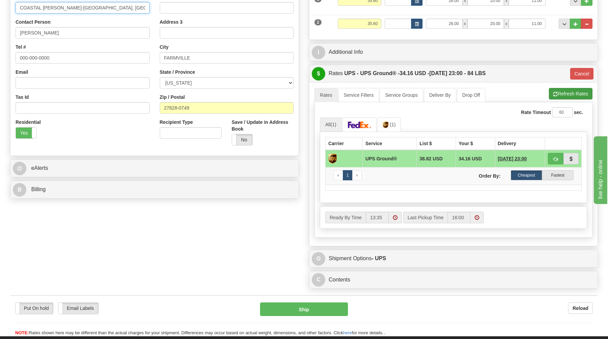
type input "COASTAL [PERSON_NAME]-[GEOGRAPHIC_DATA], [GEOGRAPHIC_DATA]"
click at [566, 93] on button "Refresh Rates" at bounding box center [571, 93] width 44 height 11
type input "03"
click at [557, 155] on button "button" at bounding box center [556, 158] width 16 height 11
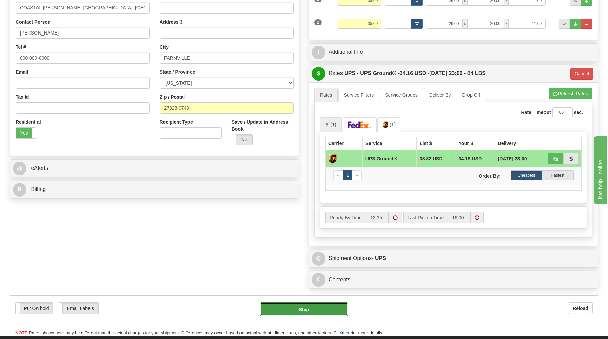
click at [310, 313] on button "Ship" at bounding box center [304, 309] width 88 height 14
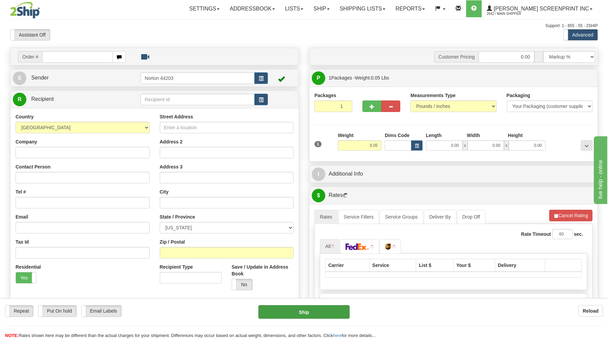
type input "0.00"
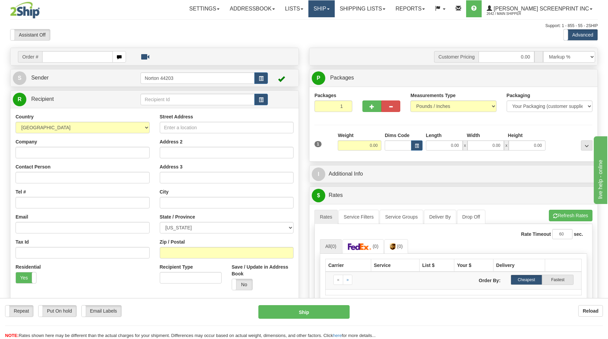
click at [335, 6] on link "Ship" at bounding box center [322, 8] width 26 height 17
click at [335, 32] on link "Ship Request" at bounding box center [303, 32] width 61 height 9
